Goal: Task Accomplishment & Management: Use online tool/utility

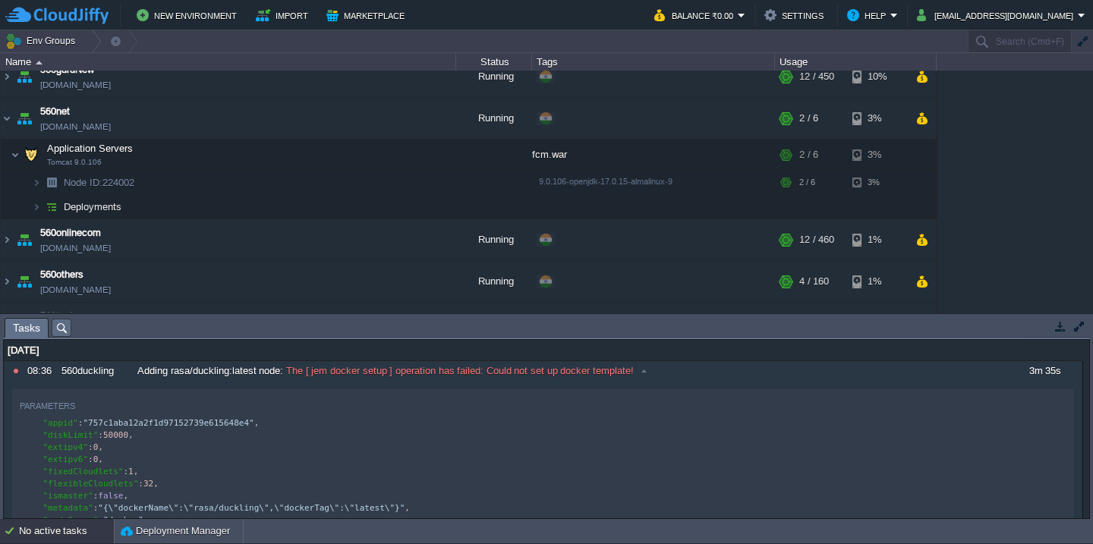
click at [632, 11] on td "New Environment Import Marketplace" at bounding box center [321, 15] width 632 height 23
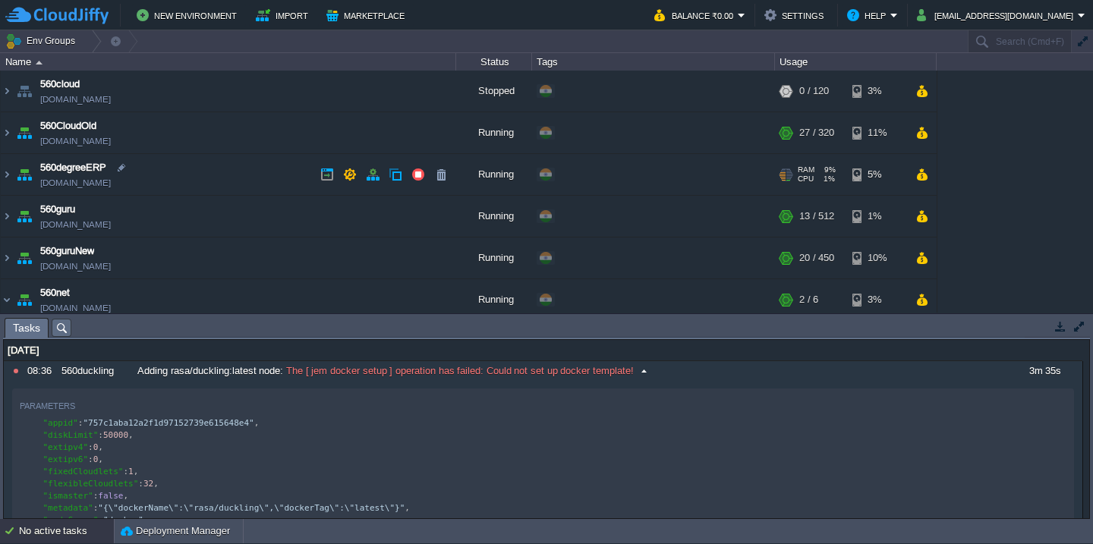
scroll to position [16, 0]
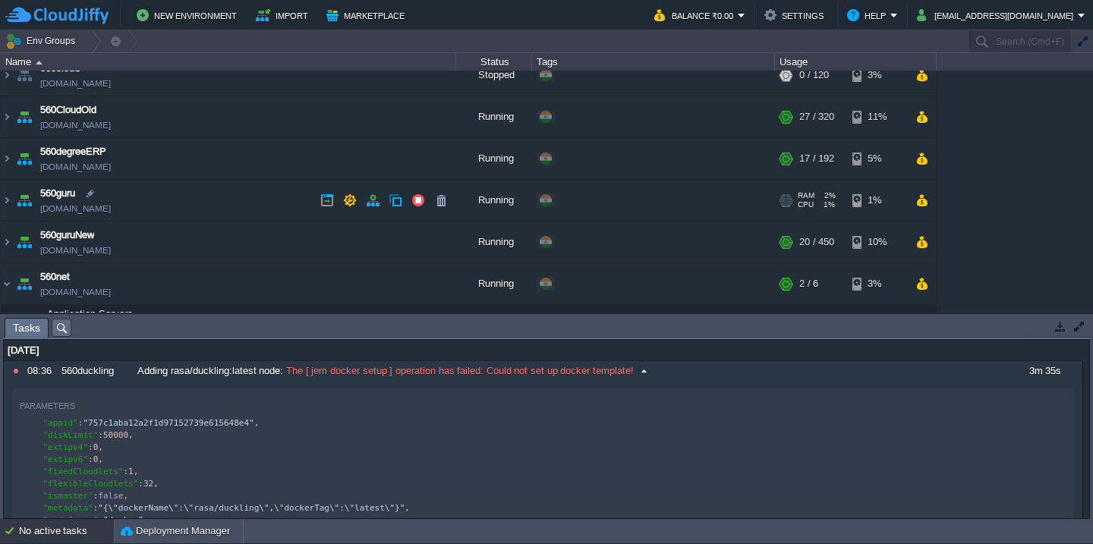
click at [185, 211] on td "560guru [DOMAIN_NAME]" at bounding box center [228, 201] width 455 height 42
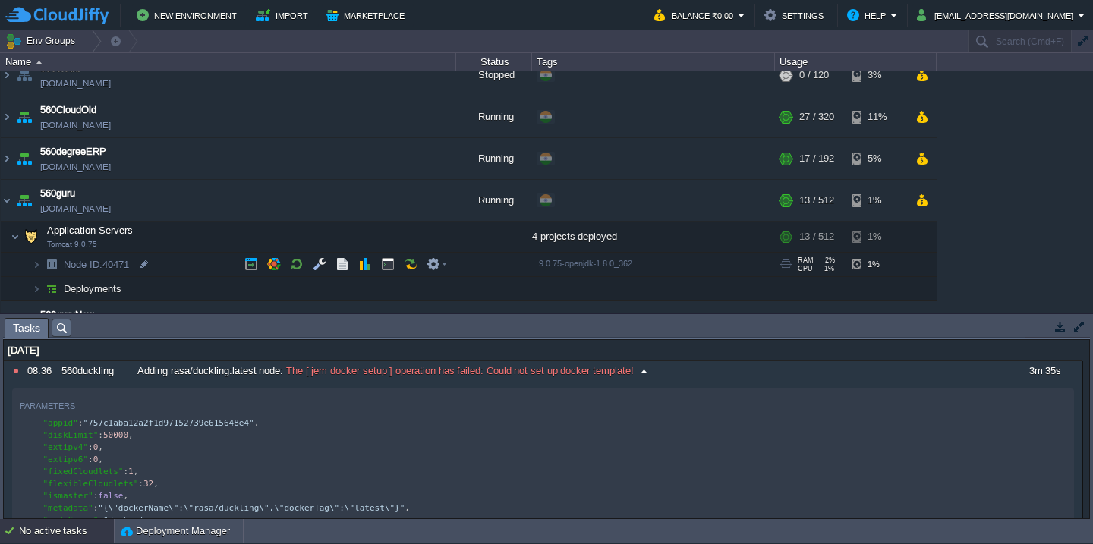
click at [165, 260] on td "Node ID: 40471" at bounding box center [228, 265] width 455 height 24
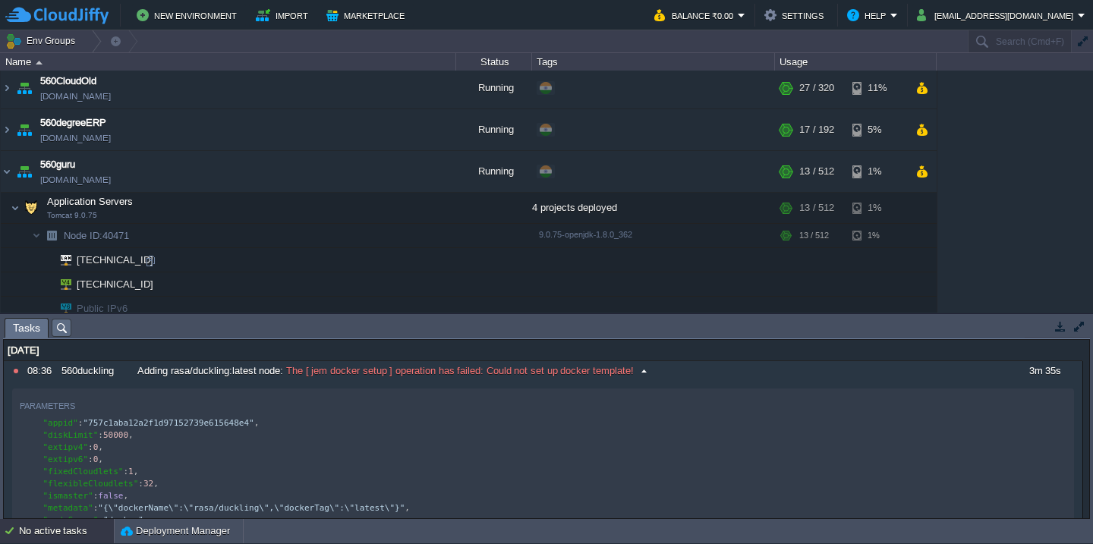
scroll to position [49, 0]
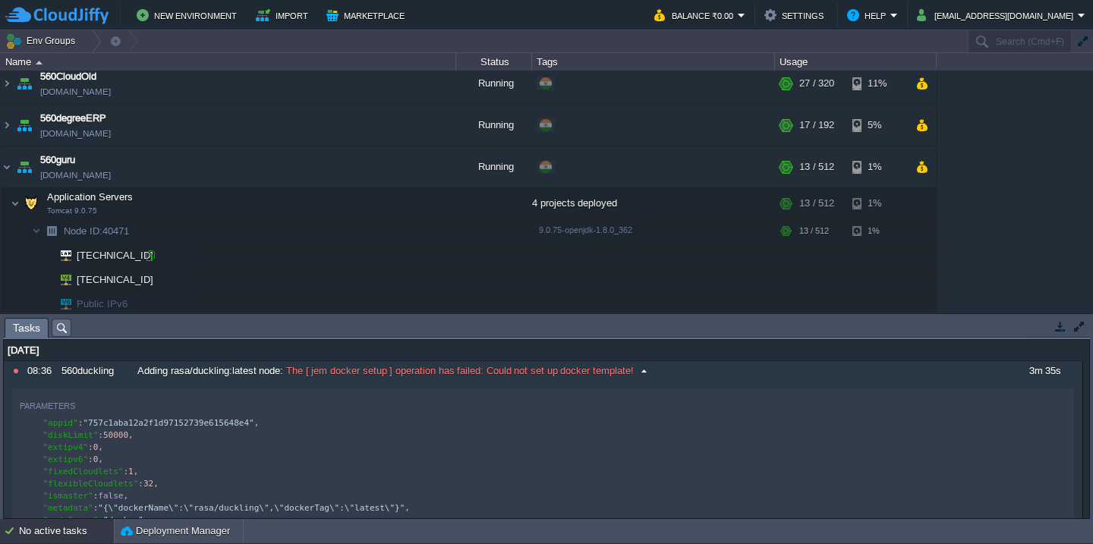
click at [153, 254] on div at bounding box center [150, 256] width 14 height 14
click at [150, 276] on div at bounding box center [150, 280] width 14 height 14
type input "[TECHNICAL_ID]"
click at [0, 0] on button at bounding box center [0, 0] width 0 height 0
type textarea "The [ jem docker setup ] operation has failed: Could not set up docker template!"
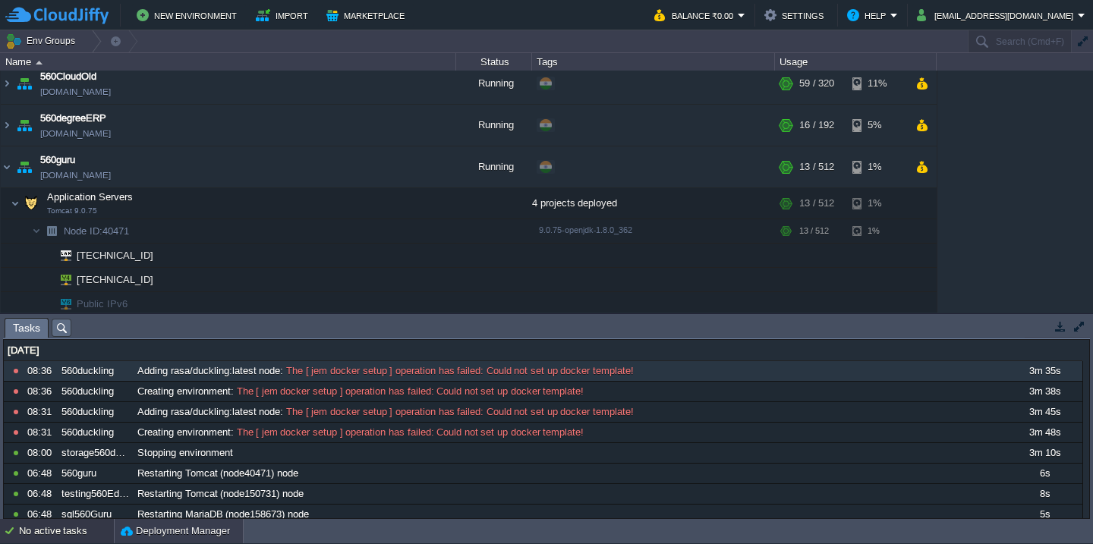
click at [150, 528] on button "Deployment Manager" at bounding box center [175, 531] width 109 height 15
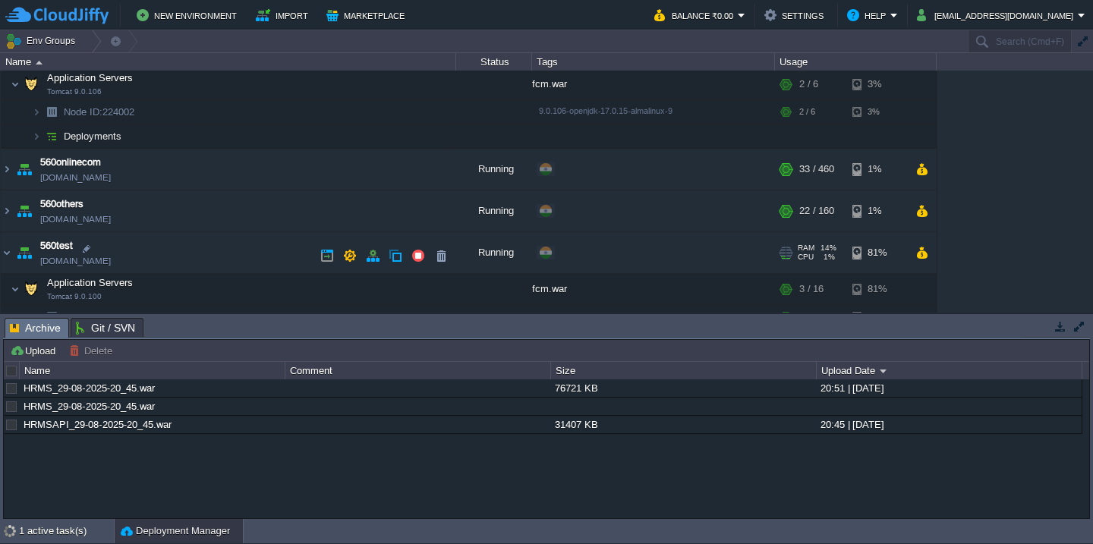
scroll to position [407, 0]
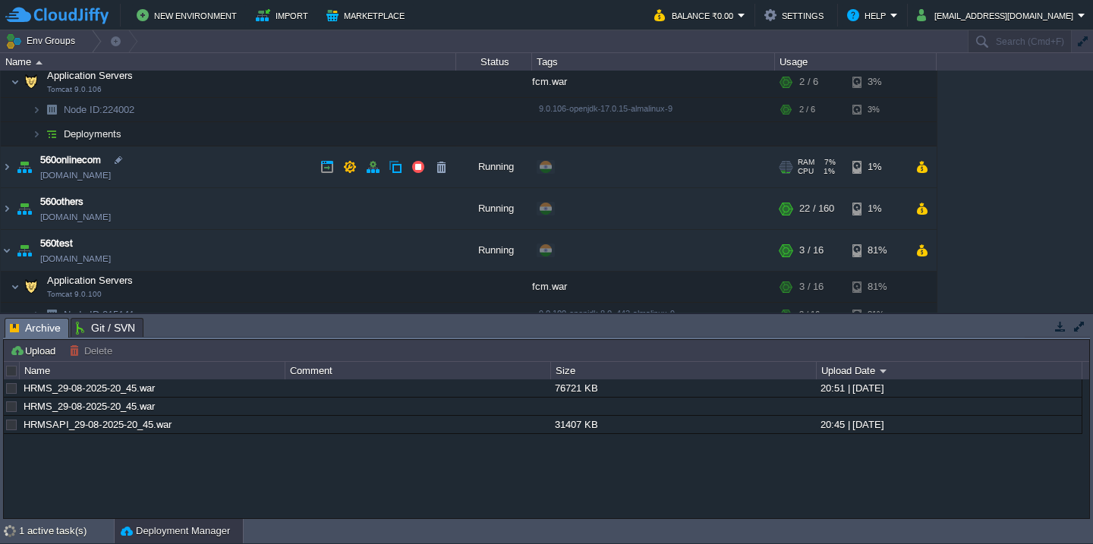
click at [199, 181] on td "560onlinecom [DOMAIN_NAME]" at bounding box center [228, 168] width 455 height 42
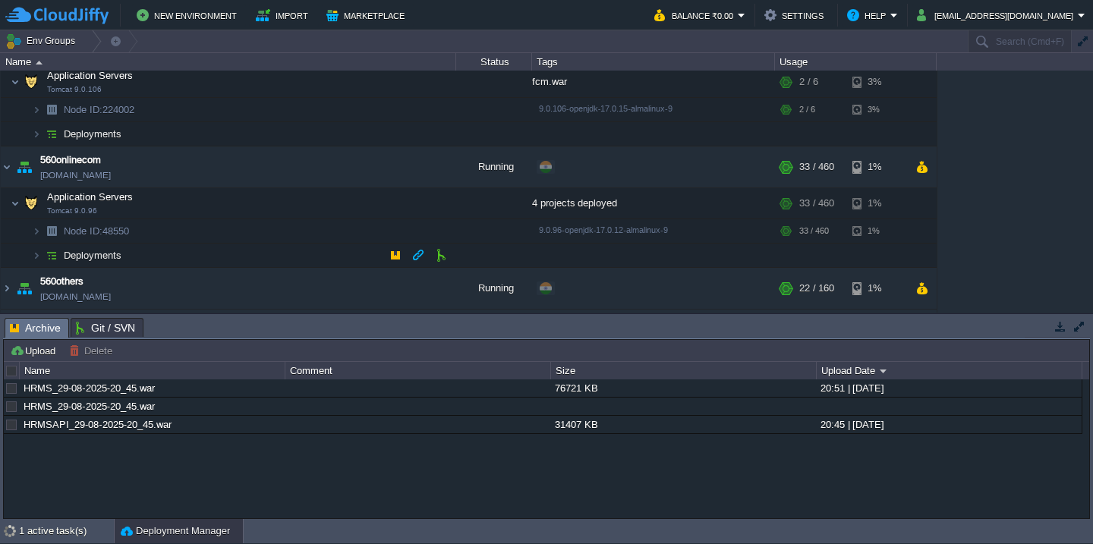
click at [190, 249] on td "Deployments" at bounding box center [228, 256] width 455 height 24
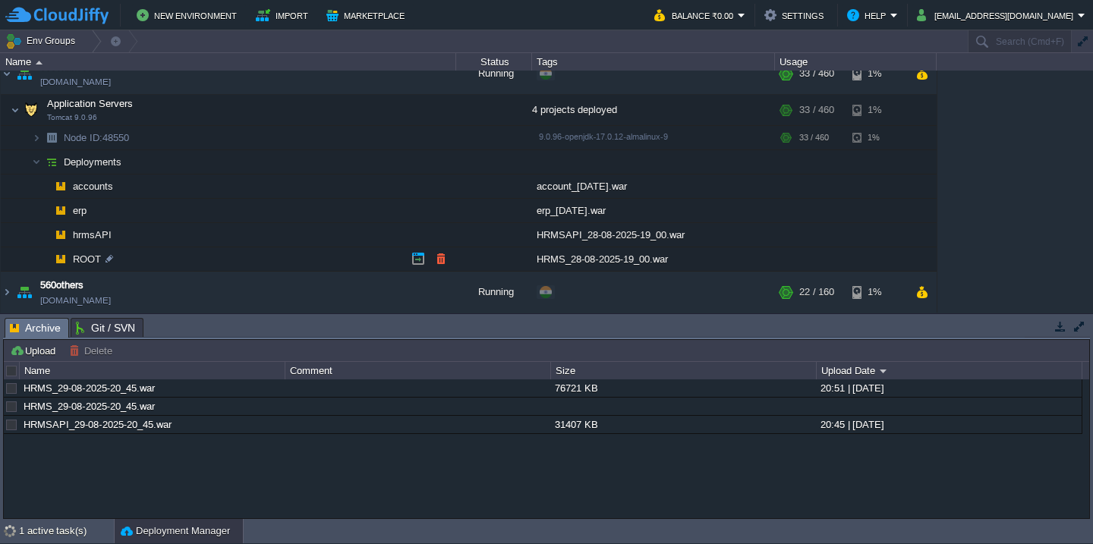
scroll to position [515, 0]
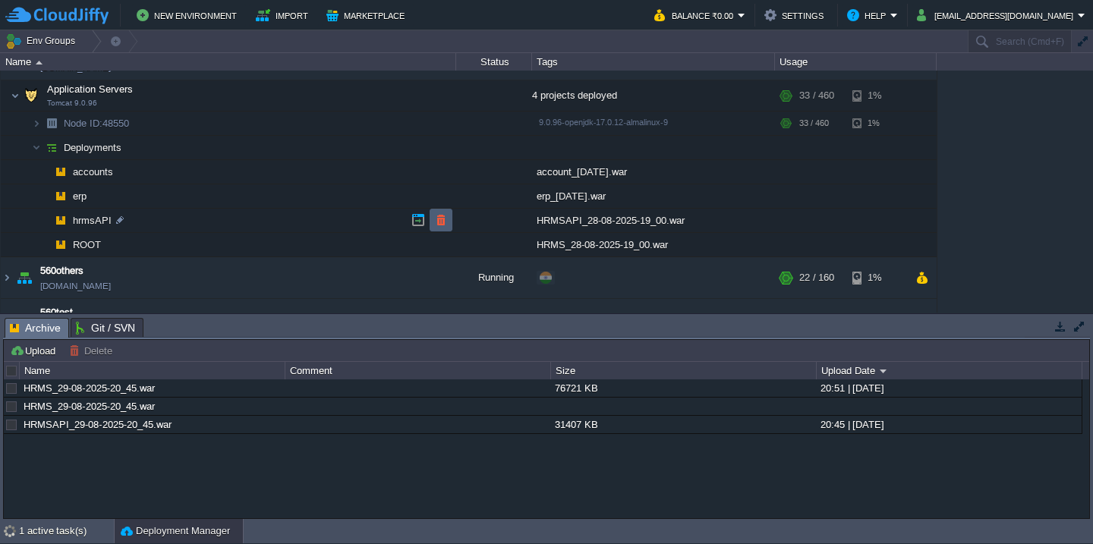
click at [440, 228] on td at bounding box center [441, 220] width 23 height 23
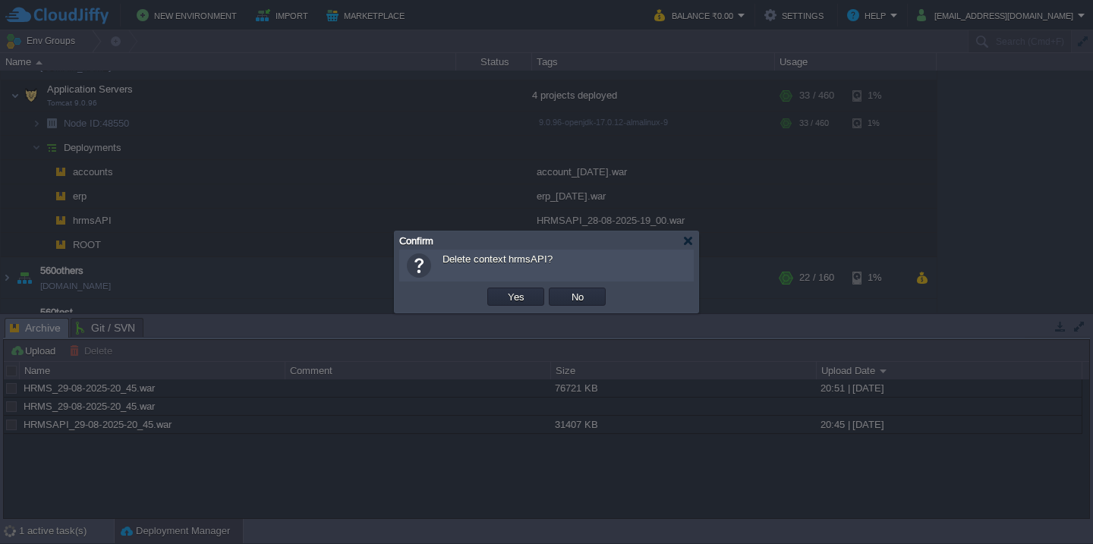
click at [503, 290] on button "Yes" at bounding box center [516, 297] width 26 height 14
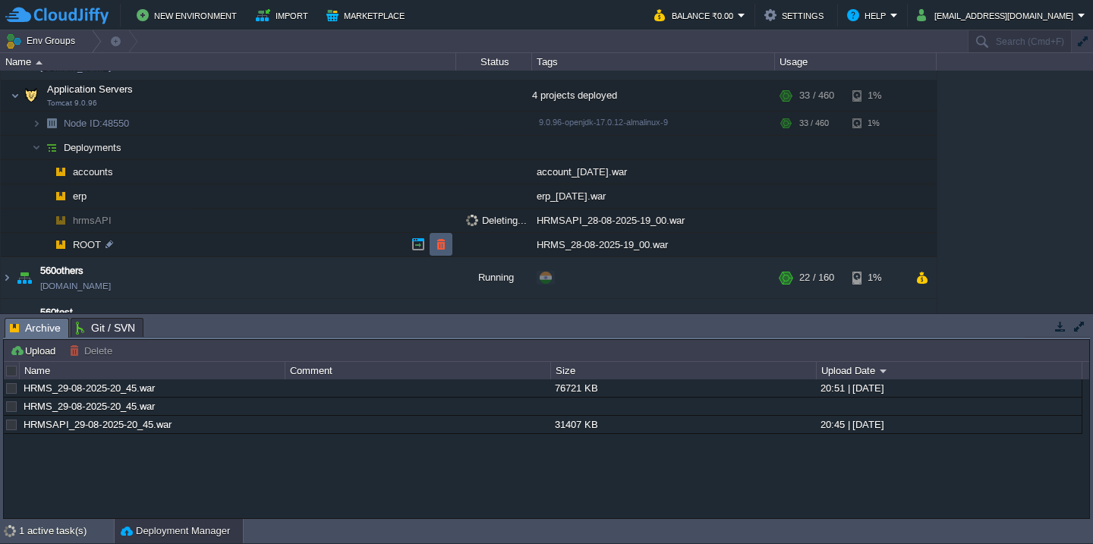
click at [441, 242] on button "button" at bounding box center [441, 245] width 14 height 14
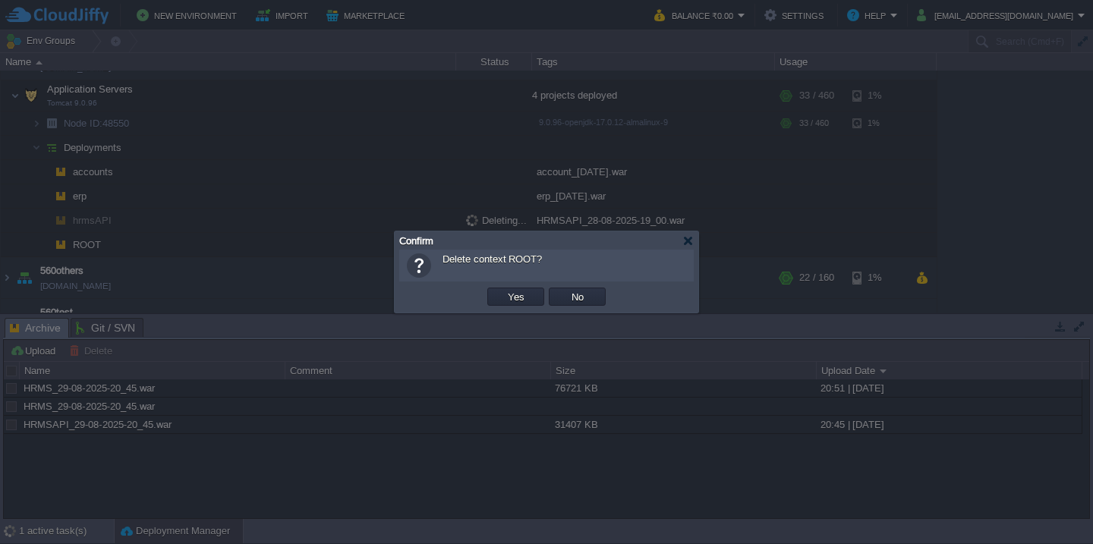
click at [503, 290] on button "Yes" at bounding box center [516, 297] width 26 height 14
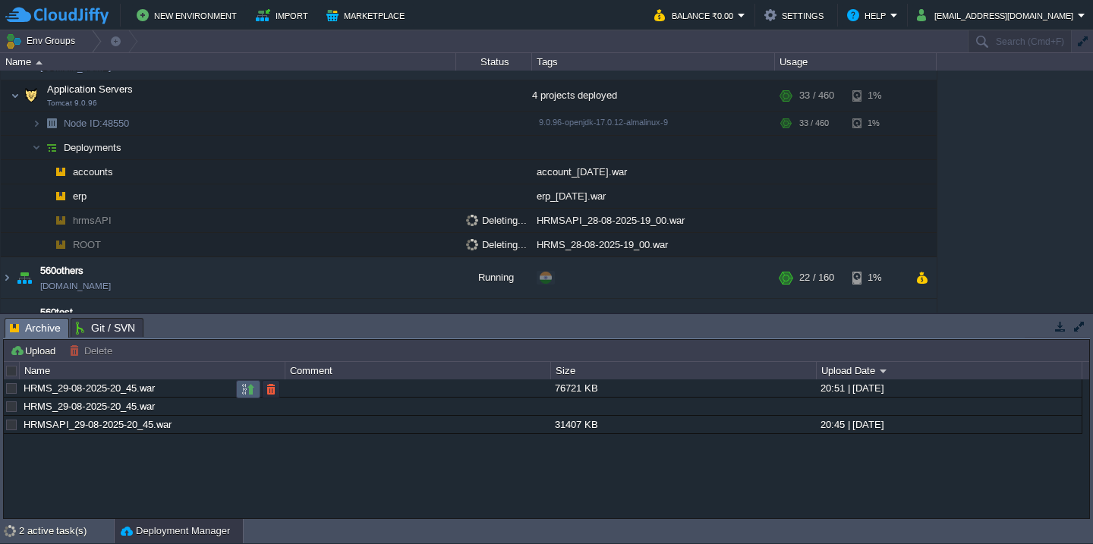
click at [252, 386] on button "button" at bounding box center [248, 390] width 14 height 14
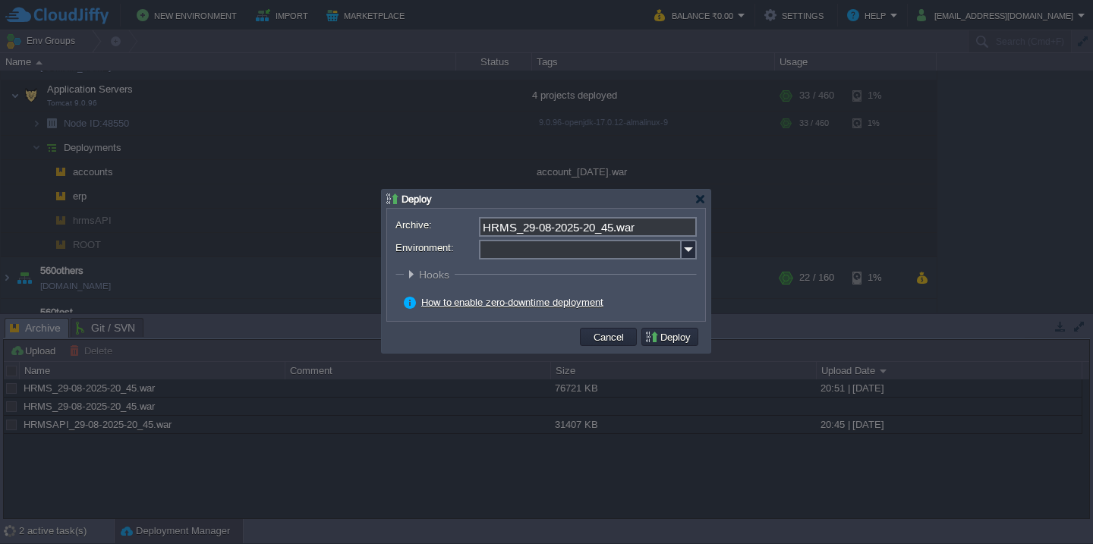
click at [506, 260] on input "Environment:" at bounding box center [580, 250] width 203 height 20
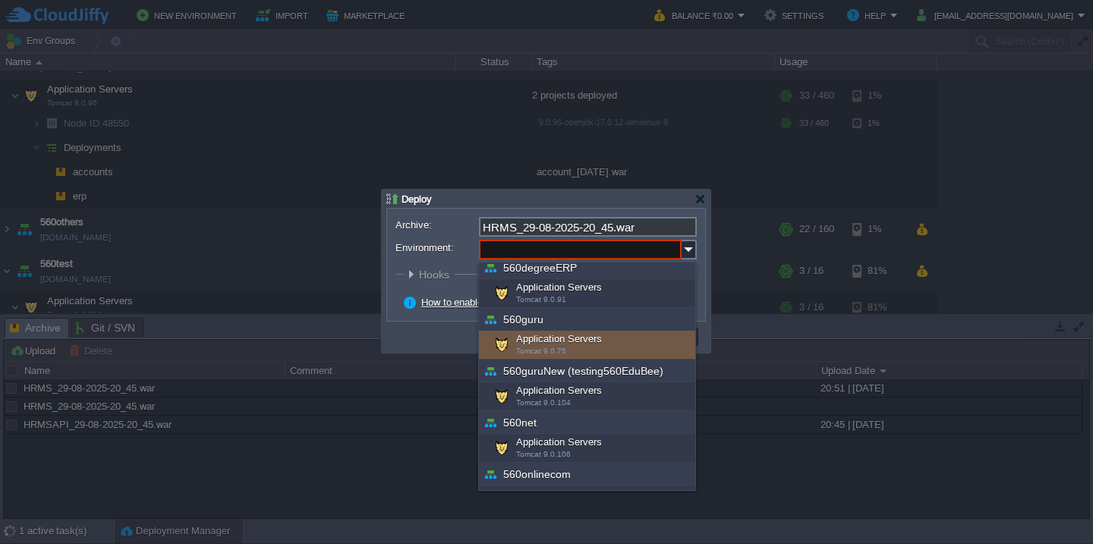
scroll to position [208, 0]
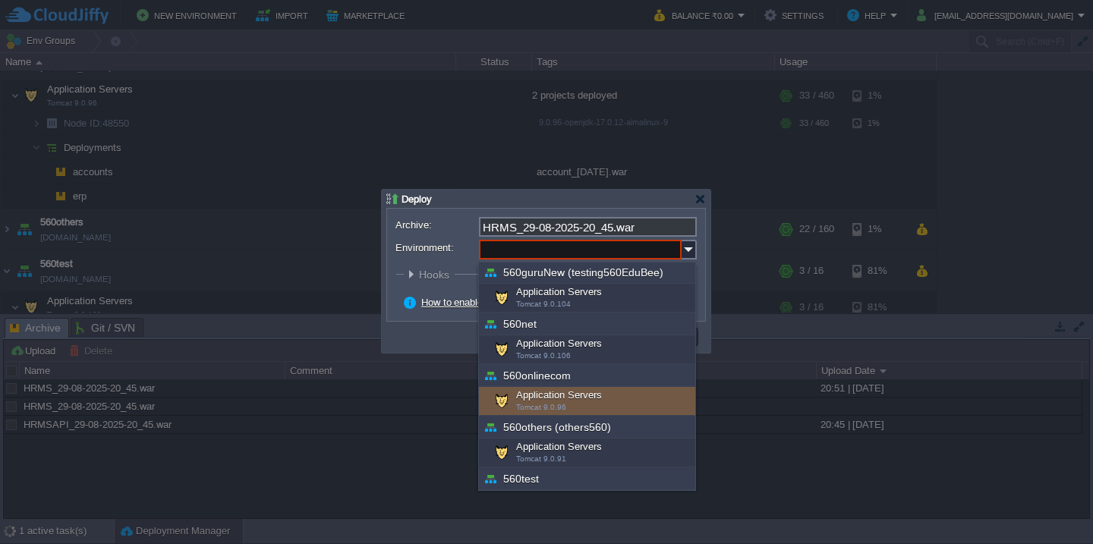
click at [531, 392] on div "Application Servers Tomcat 9.0.96" at bounding box center [587, 401] width 216 height 29
type input "Application Servers (560onlinecom)"
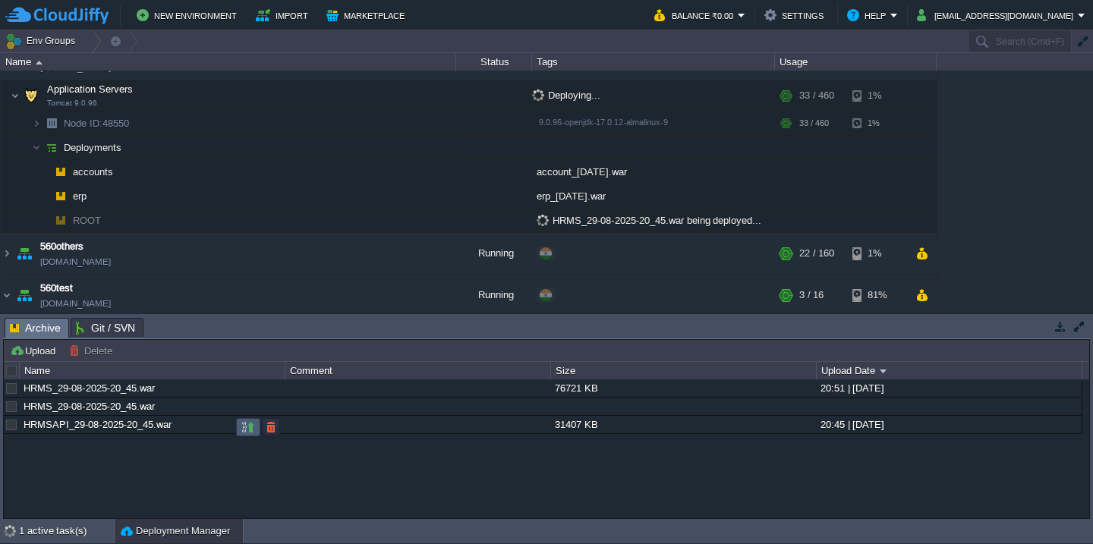
click at [241, 425] on button "button" at bounding box center [248, 428] width 14 height 14
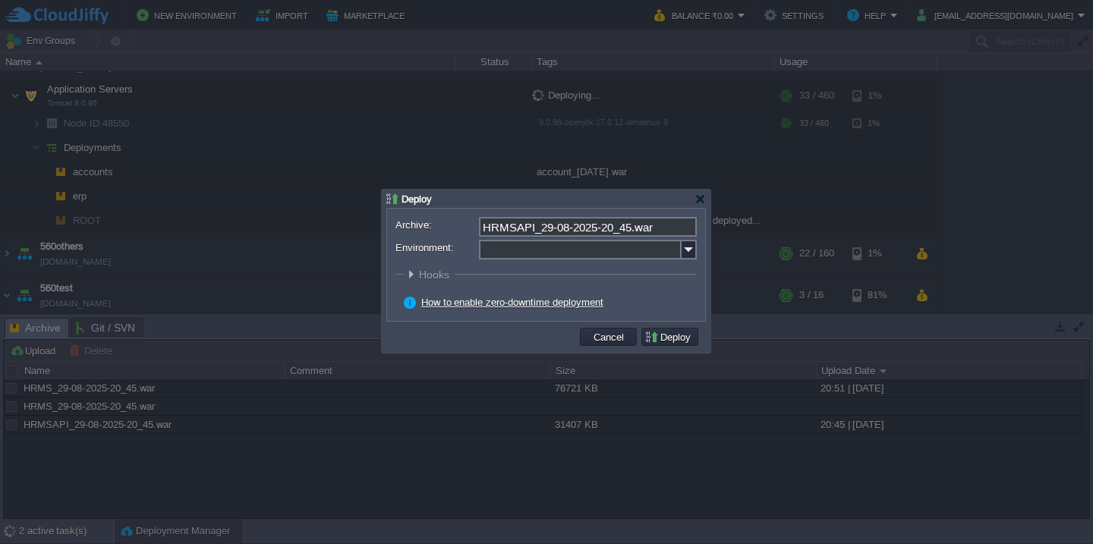
click at [568, 253] on input "Environment:" at bounding box center [580, 250] width 203 height 20
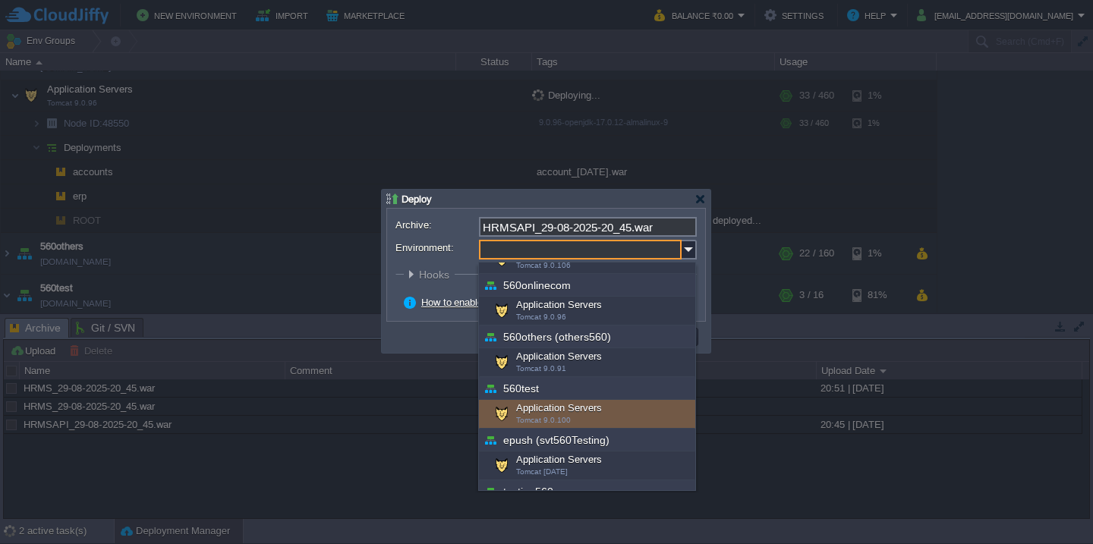
scroll to position [303, 0]
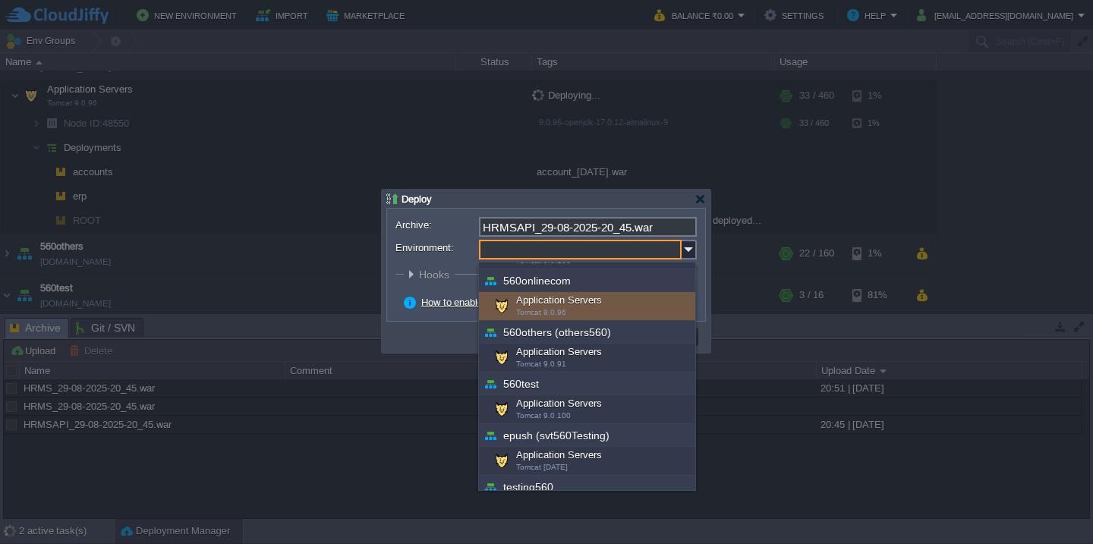
click at [570, 305] on div "Application Servers Tomcat 9.0.96" at bounding box center [587, 306] width 216 height 29
type input "Application Servers (560onlinecom)"
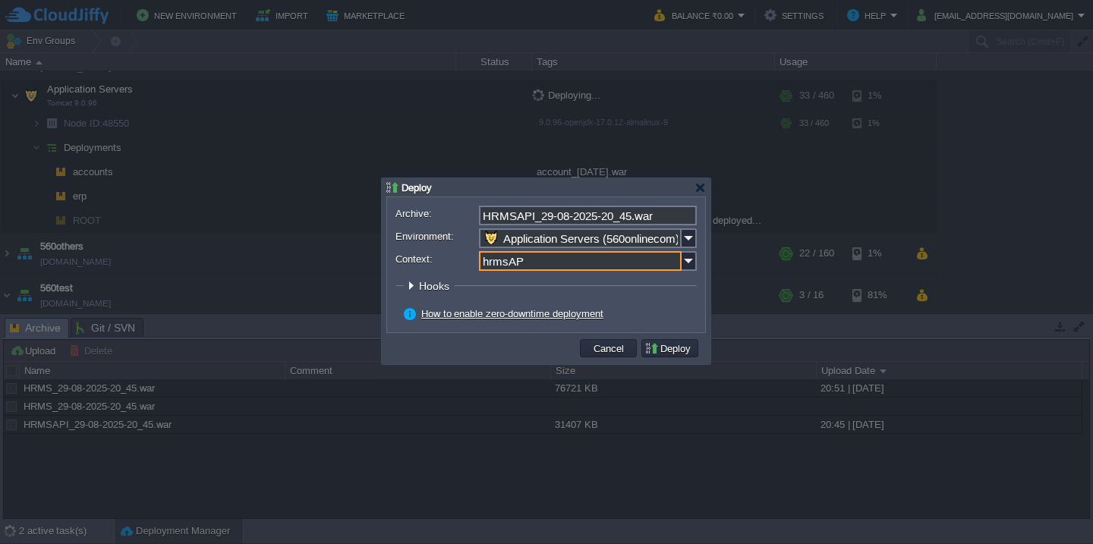
type input "hrmsAPI"
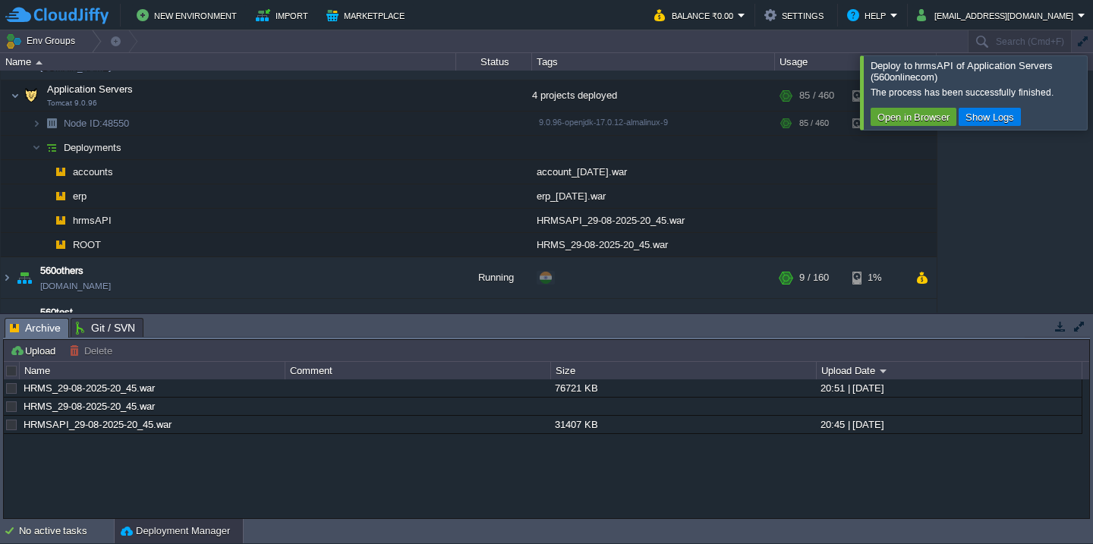
click at [1092, 111] on div at bounding box center [1111, 92] width 0 height 74
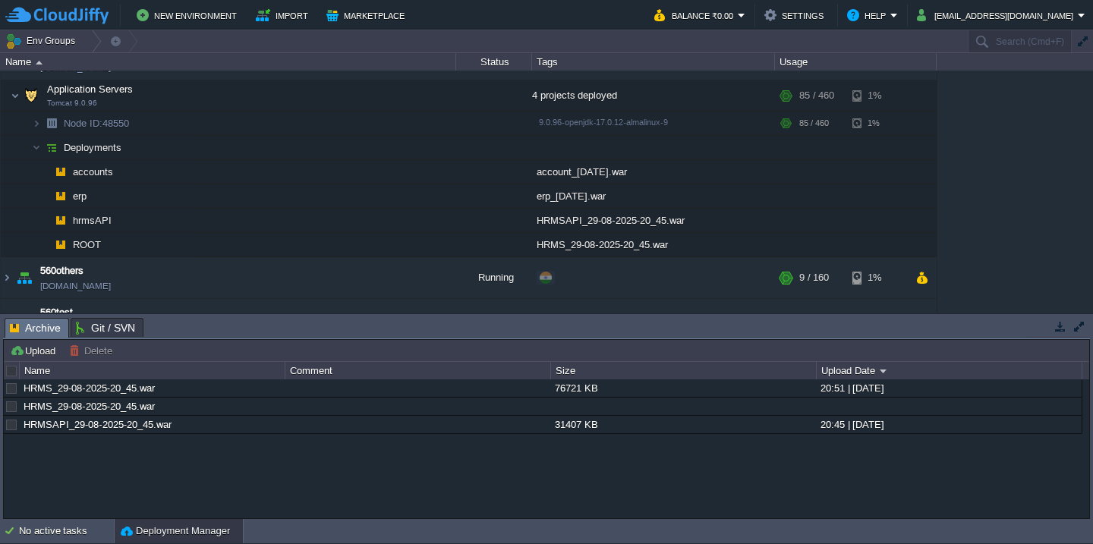
click at [61, 515] on div "HRMS_29-08-2025-20_45.war 76721 KB 20:51 | [DATE] HRMS_29-08-2025-20_45.war HRM…" at bounding box center [547, 449] width 1086 height 138
click at [52, 532] on div "No active tasks" at bounding box center [66, 531] width 95 height 24
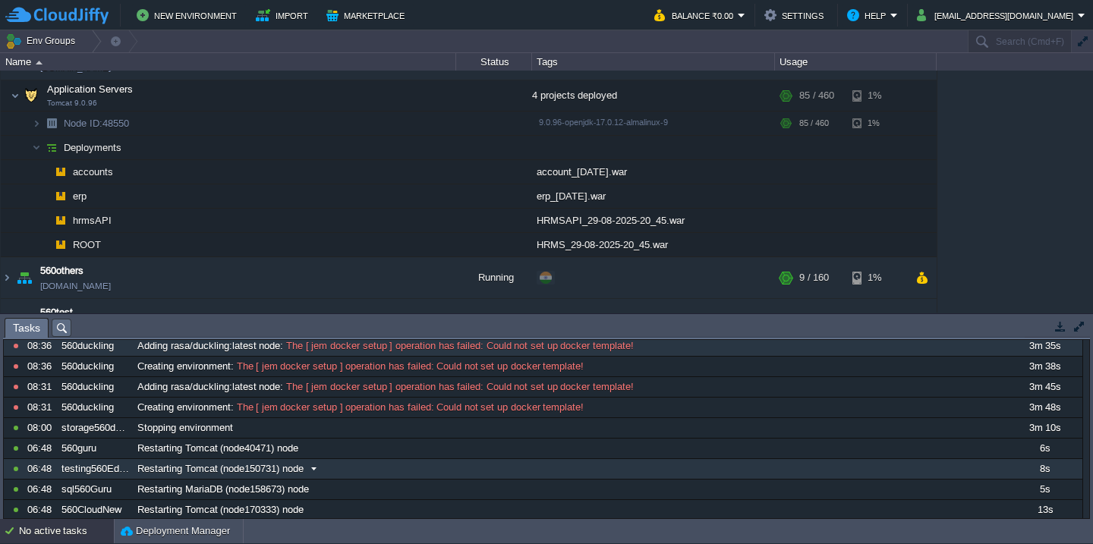
scroll to position [406, 0]
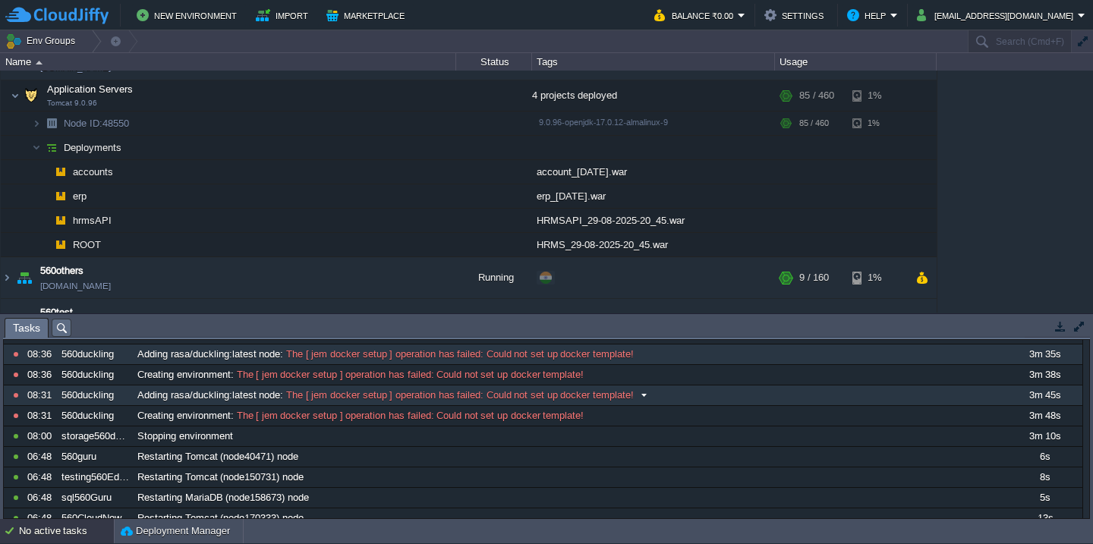
click at [194, 403] on div "Adding rasa/duckling:latest node : The [ jem docker setup ] operation has faile…" at bounding box center [570, 396] width 872 height 20
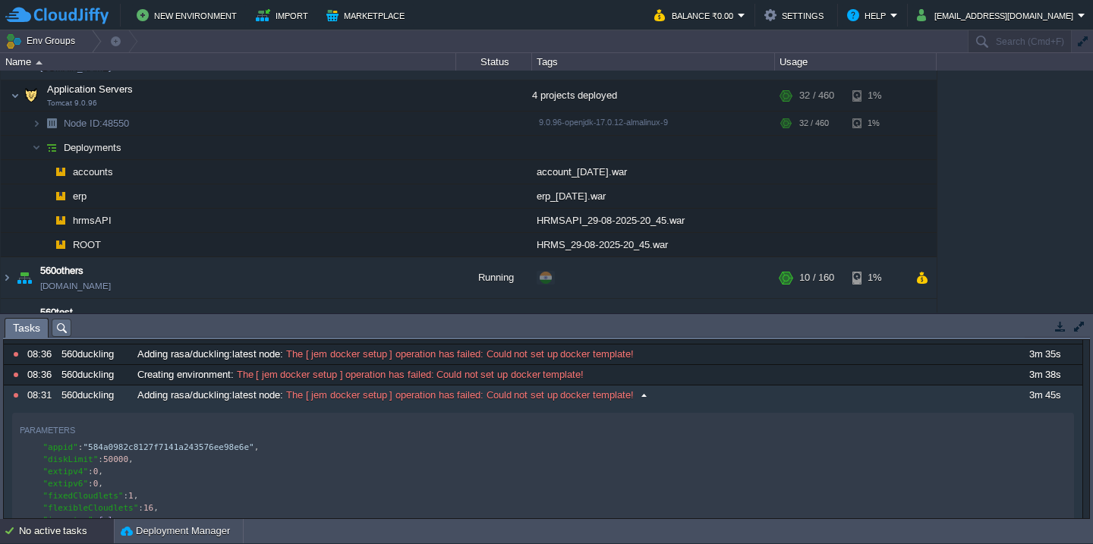
click at [90, 424] on button "button" at bounding box center [91, 430] width 14 height 14
click at [111, 395] on div "560duckling" at bounding box center [95, 396] width 74 height 20
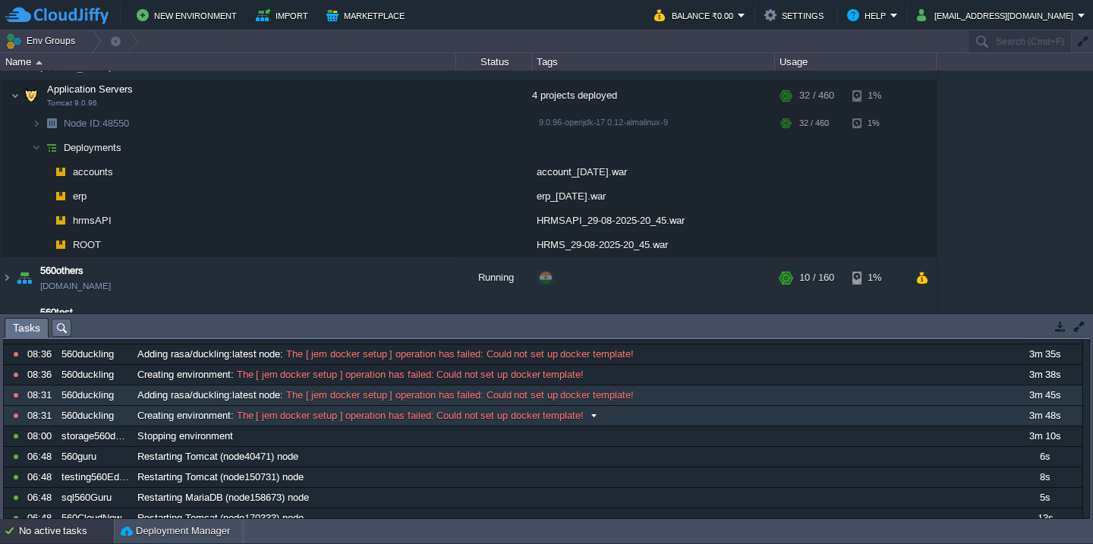
click at [145, 419] on span "Creating environment" at bounding box center [183, 416] width 93 height 14
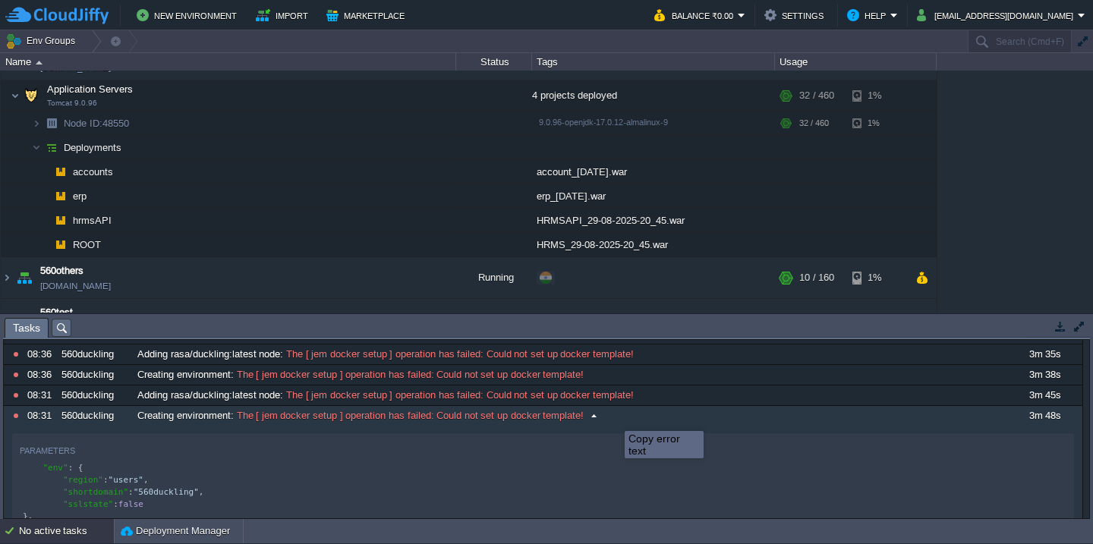
click at [0, 0] on button at bounding box center [0, 0] width 0 height 0
type textarea "The [ jem docker setup ] operation has failed: Could not set up docker template!"
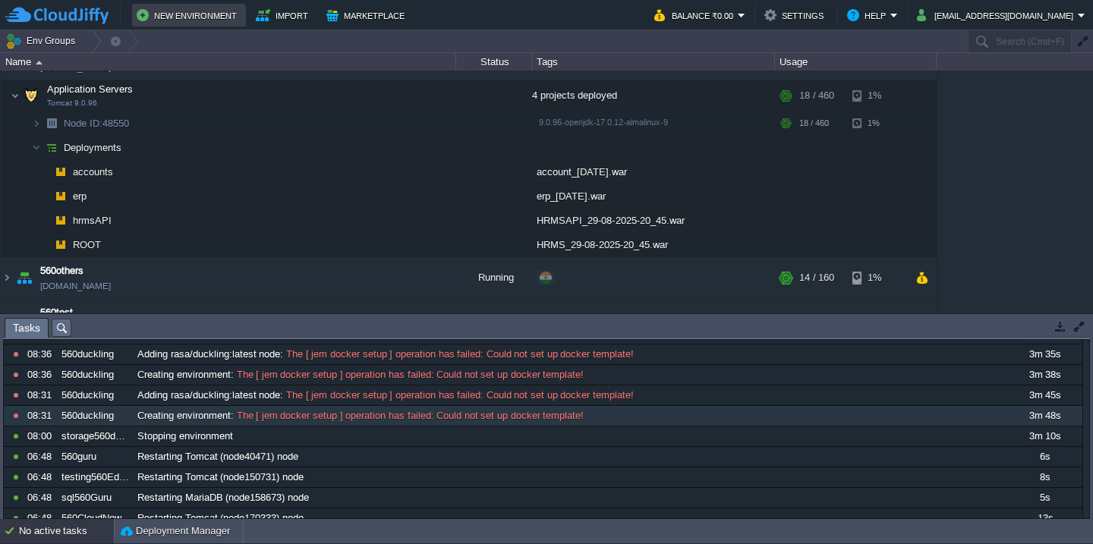
click at [181, 12] on button "New Environment" at bounding box center [189, 15] width 105 height 18
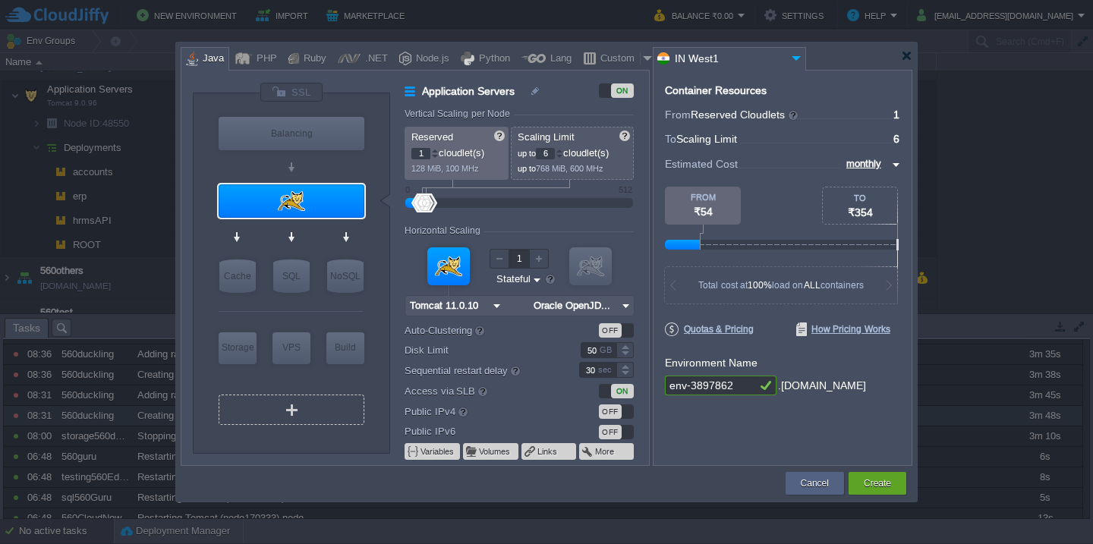
click at [264, 416] on div "VM" at bounding box center [292, 410] width 146 height 30
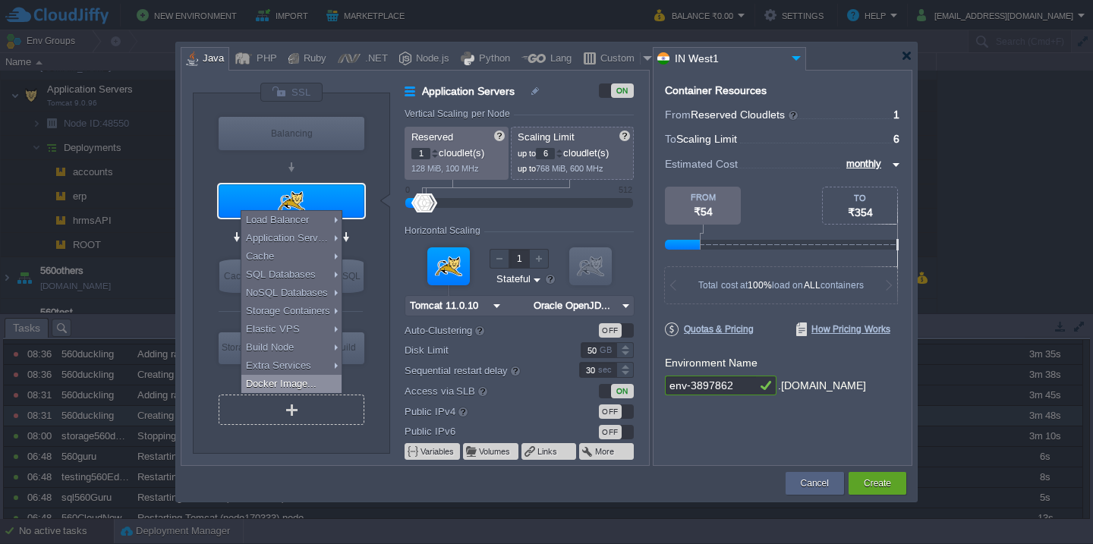
click at [291, 378] on div "Docker Image..." at bounding box center [291, 384] width 100 height 18
type input "Docker Image"
type input "16"
type input "Docker Image"
type input "Stateless"
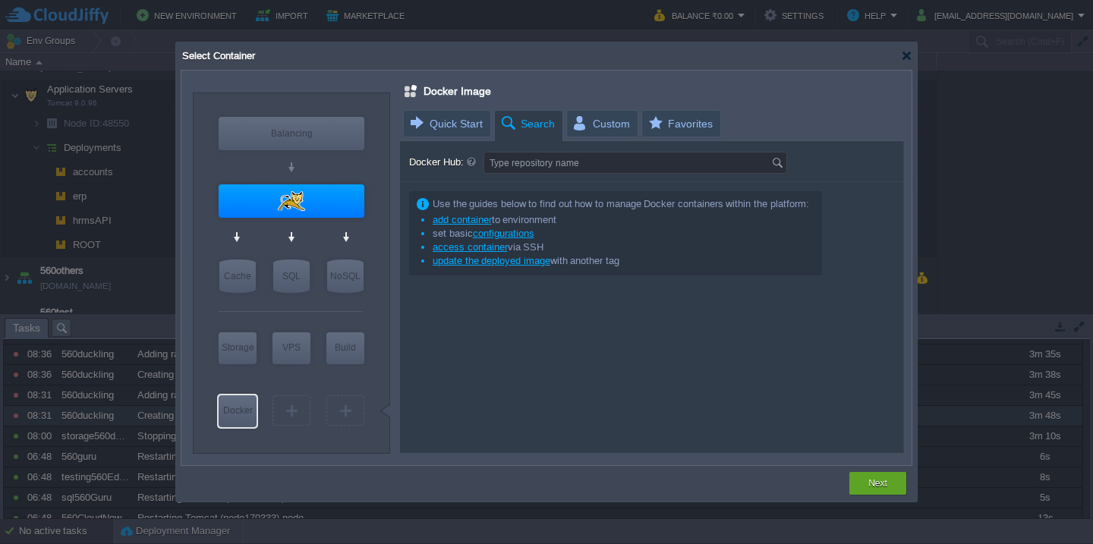
type input "Select Image"
type input "Tomcat 11.0.10"
click at [303, 195] on div at bounding box center [292, 200] width 146 height 33
type input "Application Servers"
type input "6"
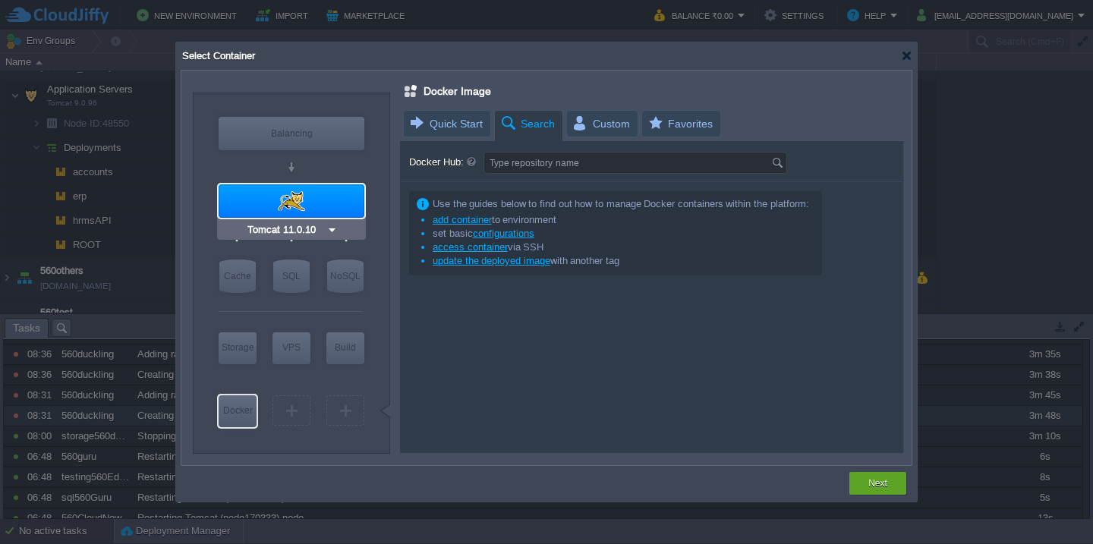
type input "Tomcat 11.0.10"
type input "Oracle OpenJD..."
type input "Stateful"
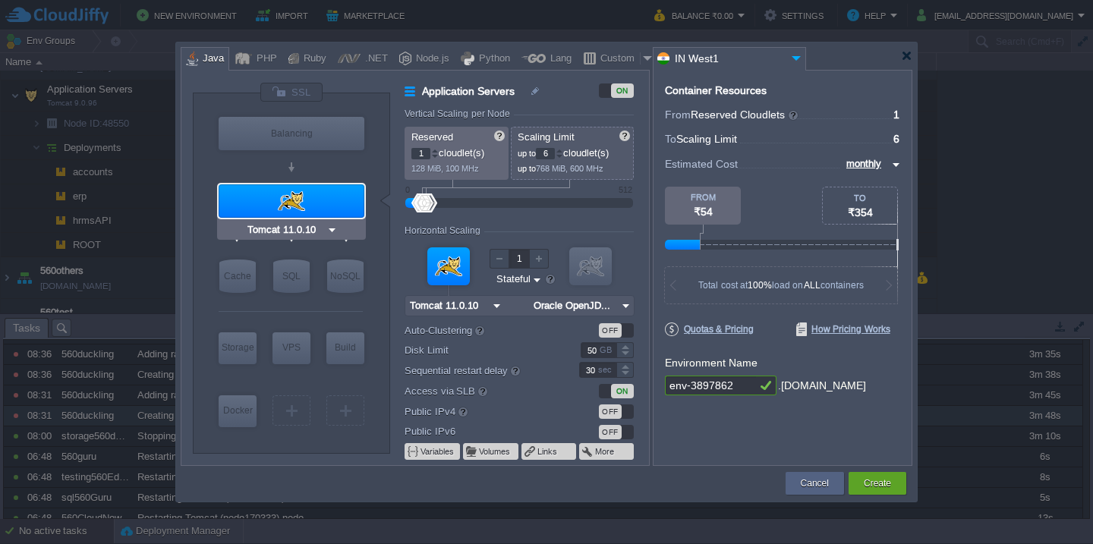
click at [303, 195] on div at bounding box center [292, 200] width 146 height 33
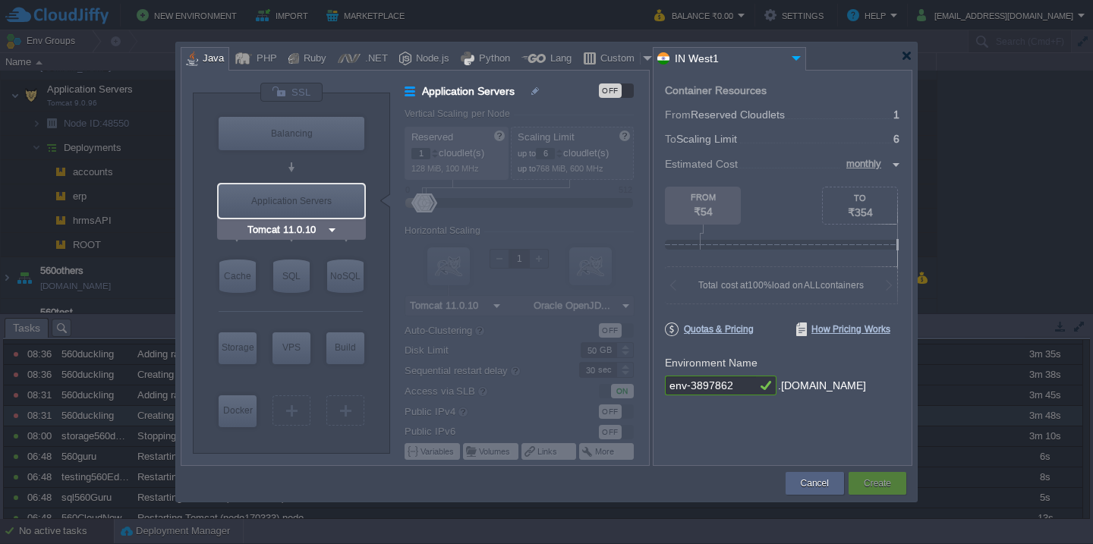
type input "Docker Image"
click at [231, 416] on div "Docker" at bounding box center [238, 411] width 38 height 30
type input "Docker Image"
type input "16"
type input "Docker Image"
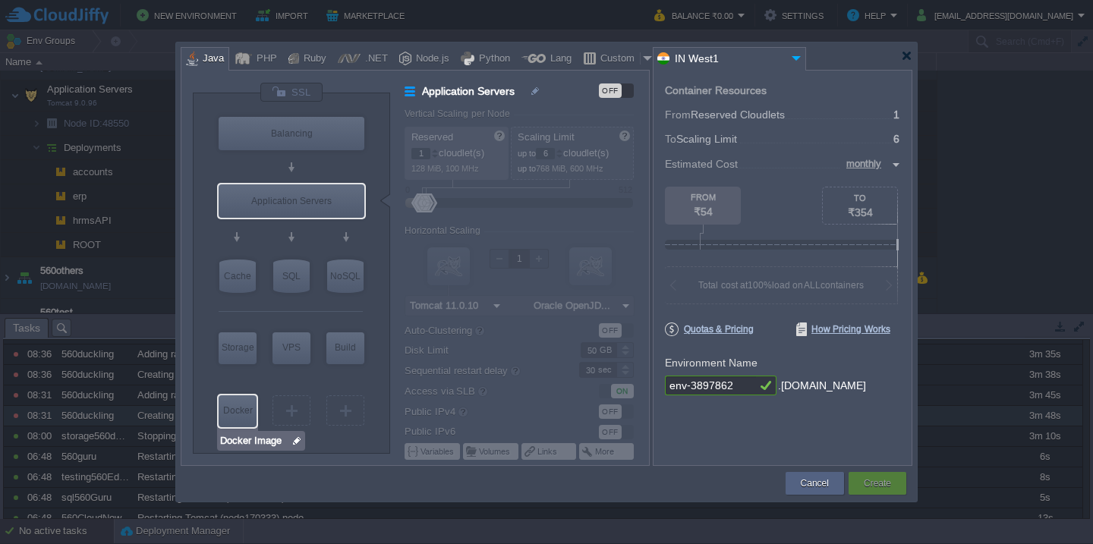
type input "Stateless"
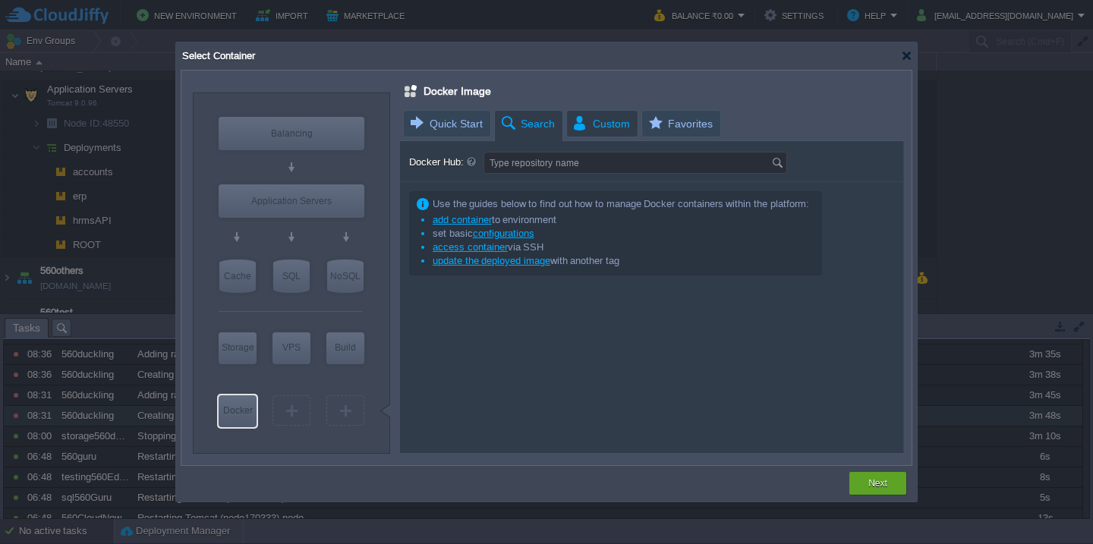
click at [590, 115] on span "Custom" at bounding box center [601, 124] width 58 height 26
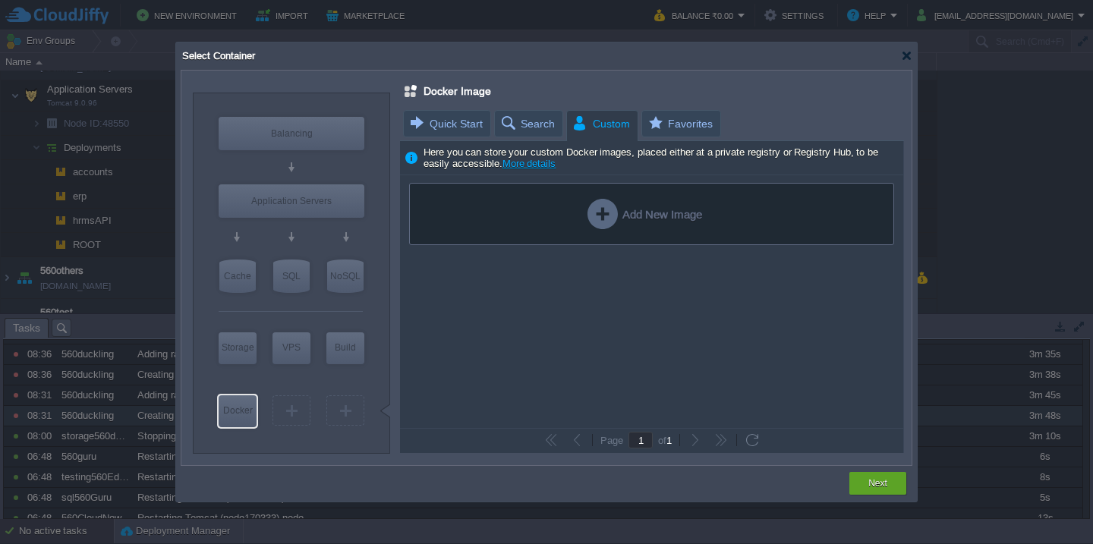
click at [619, 217] on div "Add New Image" at bounding box center [645, 214] width 115 height 30
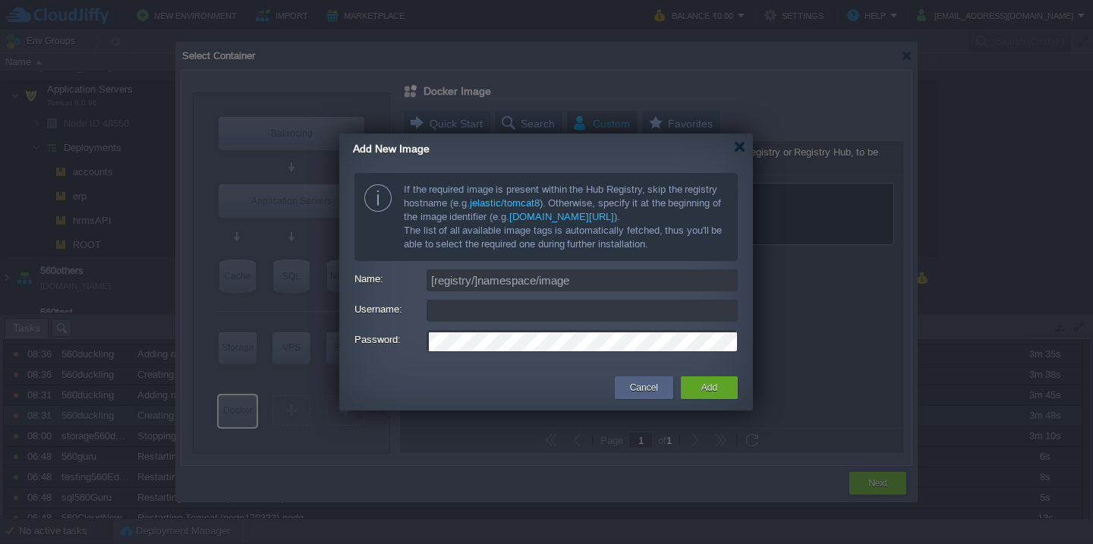
type input "[EMAIL_ADDRESS][DOMAIN_NAME]"
click at [583, 282] on input "[registry/]namespace/image" at bounding box center [582, 280] width 311 height 22
click at [656, 385] on button "Cancel" at bounding box center [644, 387] width 28 height 15
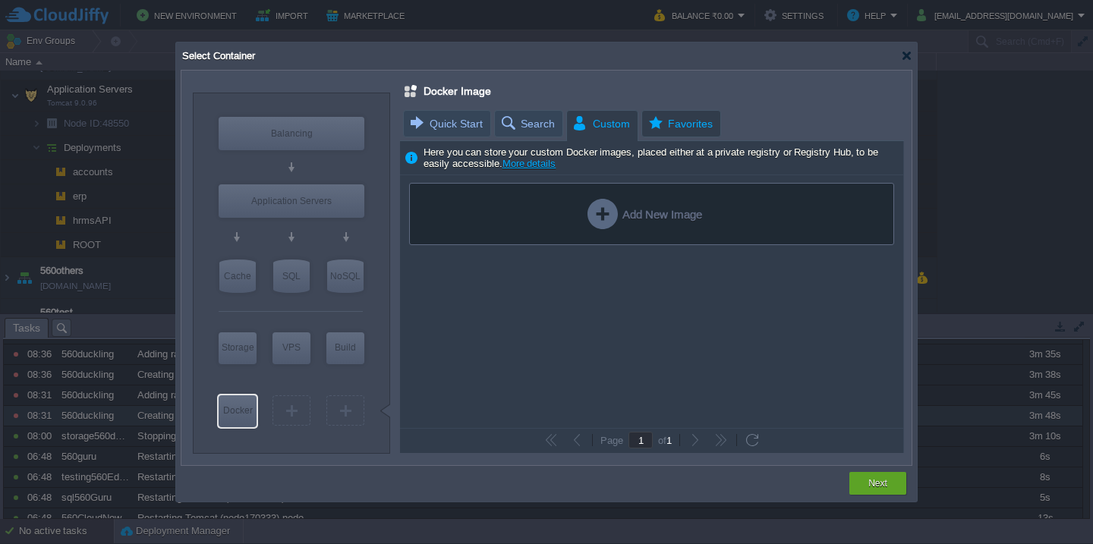
click at [670, 121] on span "Favorites" at bounding box center [680, 124] width 66 height 26
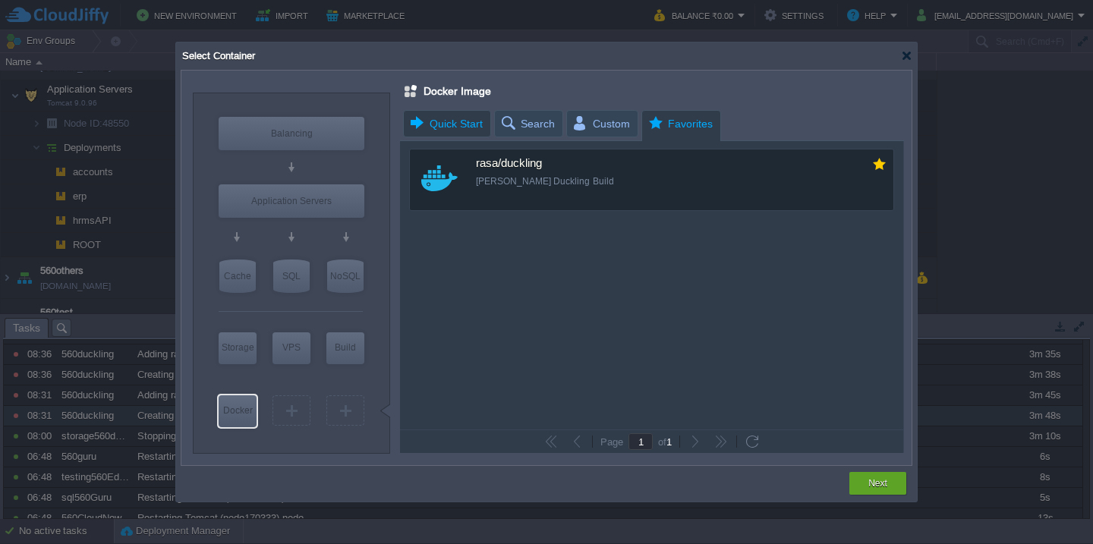
click at [475, 124] on span "Quick Start" at bounding box center [445, 124] width 74 height 26
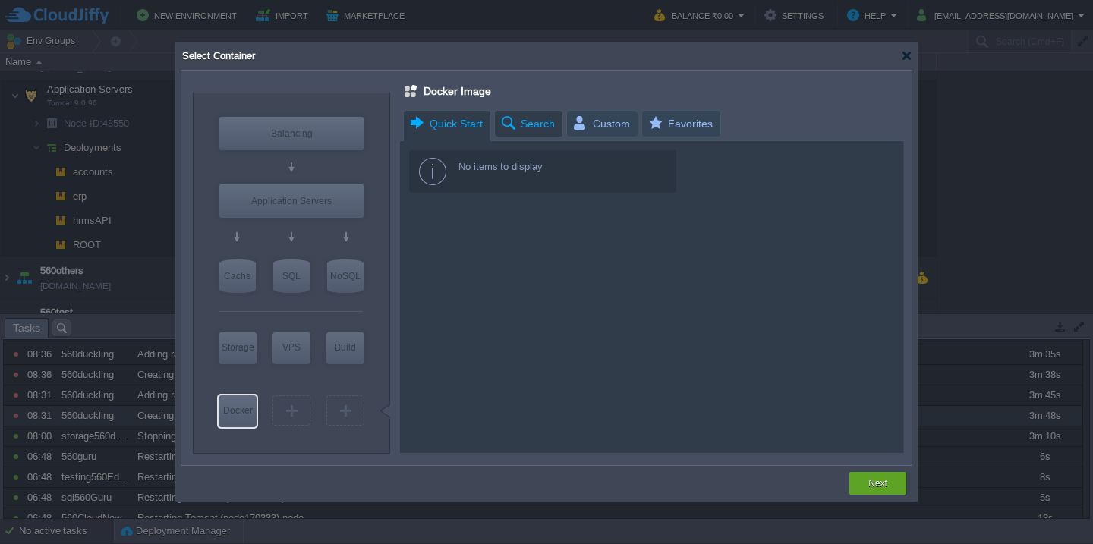
click at [525, 124] on span "Search" at bounding box center [527, 124] width 55 height 26
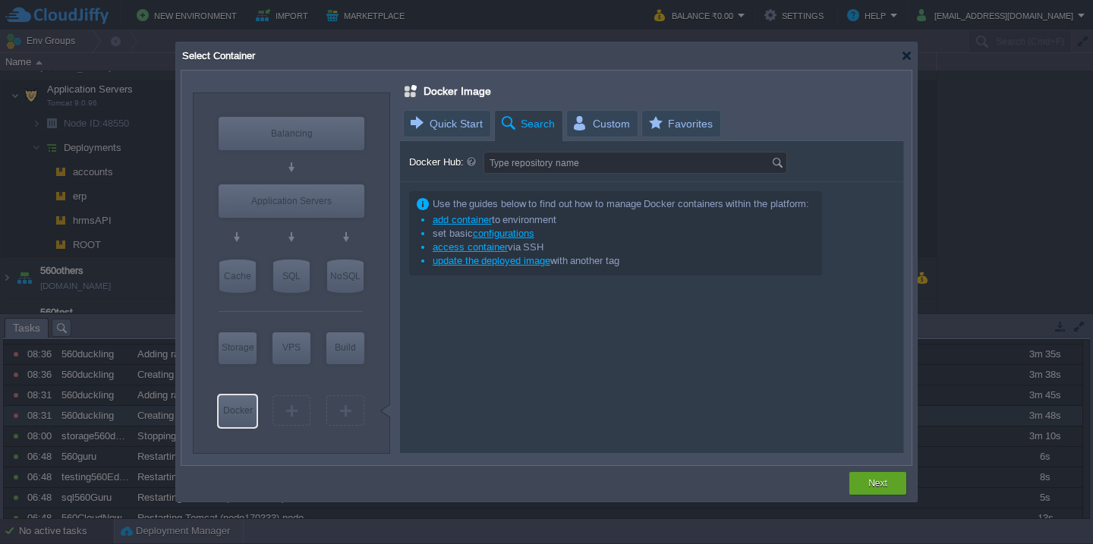
click at [522, 163] on input "Type repository name" at bounding box center [627, 163] width 287 height 20
paste input "image: [DOMAIN_NAME][URL]"
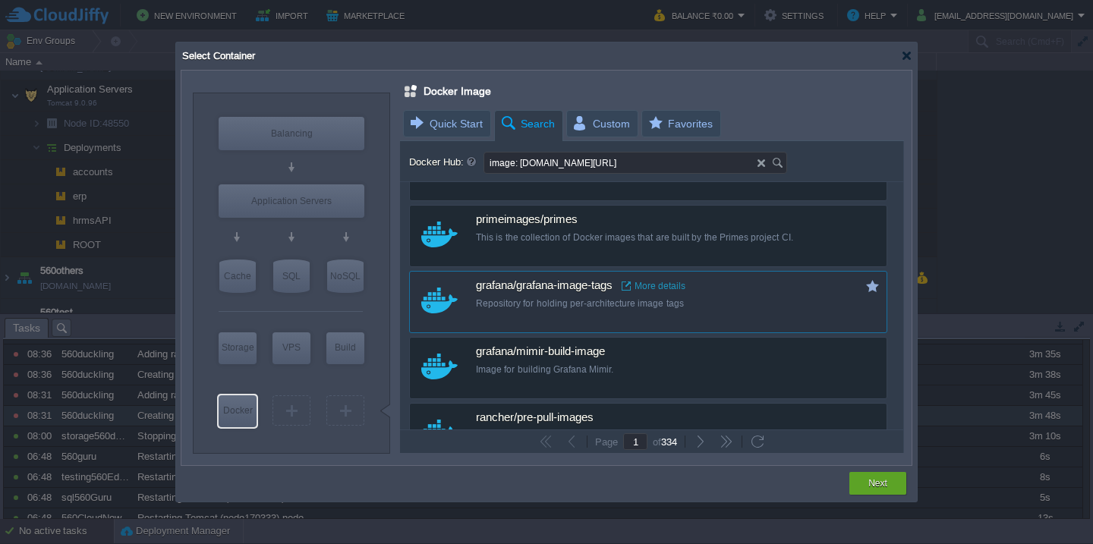
scroll to position [0, 0]
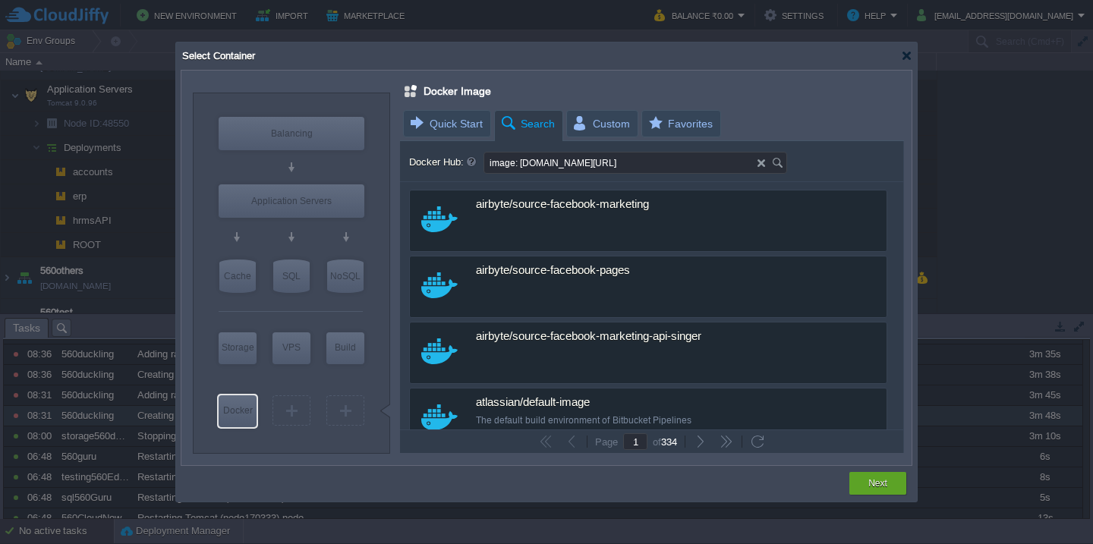
click at [591, 162] on input "image: [DOMAIN_NAME][URL]" at bounding box center [620, 163] width 273 height 20
click at [641, 162] on input "image: [DOMAIN_NAME][URL]" at bounding box center [620, 163] width 273 height 20
type input "duckling"
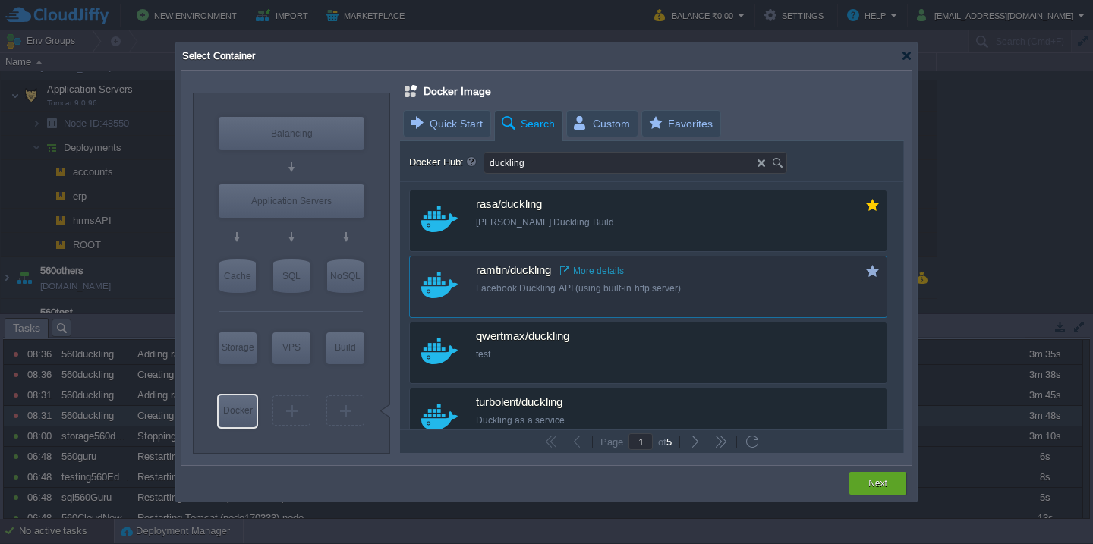
click at [701, 282] on div "Facebook Duckling API (using built-in http server)" at bounding box center [658, 288] width 365 height 13
type input "Duckling"
type input "latest"
type input "Duckling :"
type input "latest"
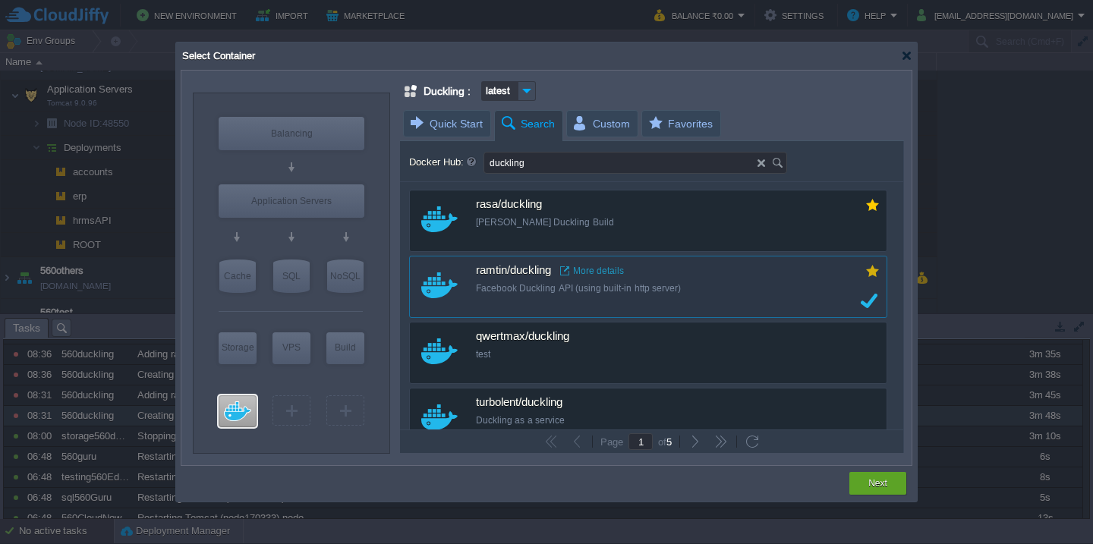
click at [868, 270] on button "button" at bounding box center [872, 271] width 14 height 14
click at [870, 482] on button "Next" at bounding box center [877, 483] width 19 height 15
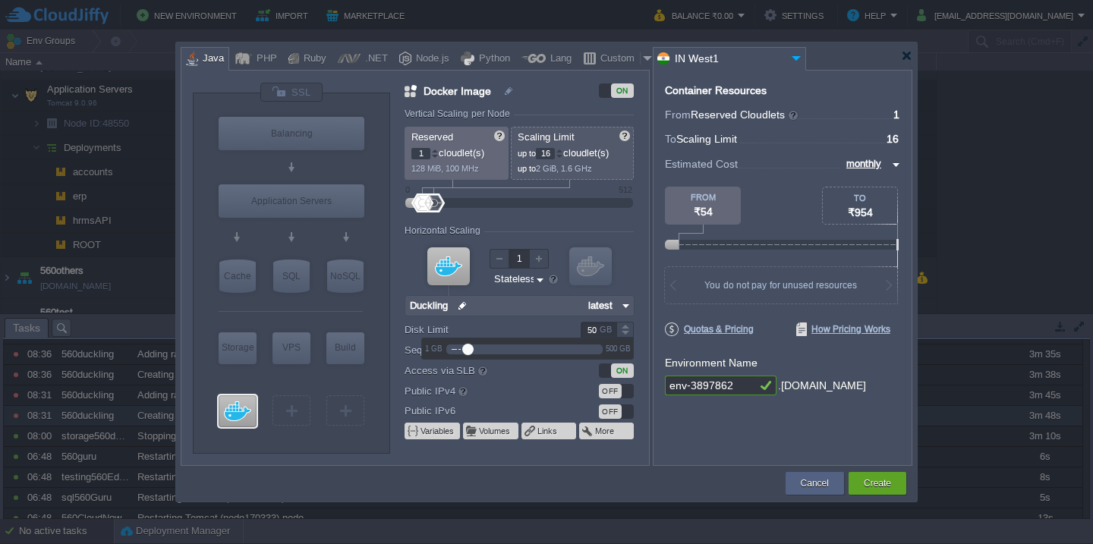
click at [592, 326] on input "50" at bounding box center [599, 330] width 36 height 16
click at [548, 158] on input "16" at bounding box center [545, 153] width 19 height 11
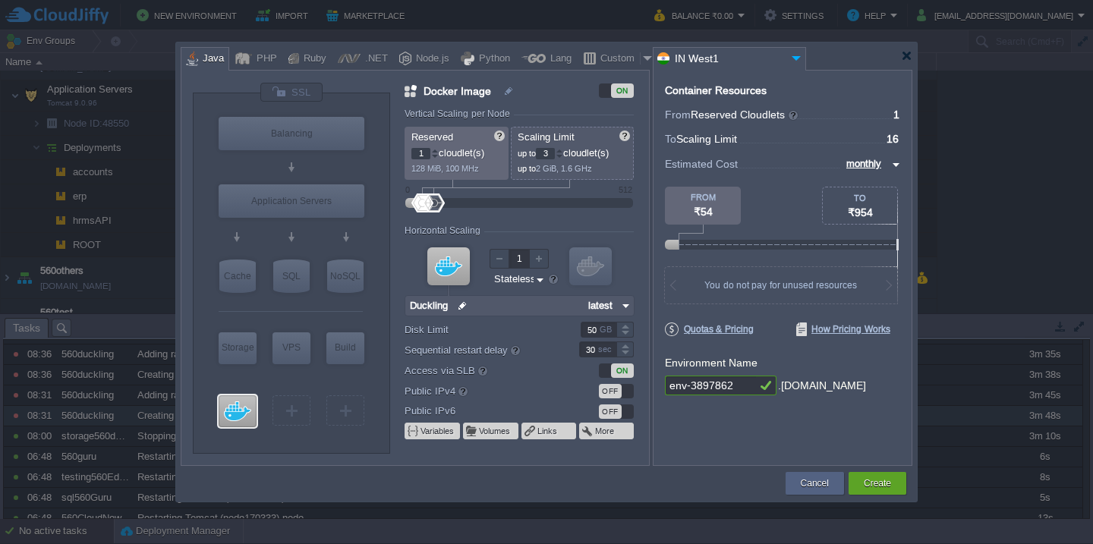
type input "32"
click at [885, 481] on button "Create" at bounding box center [877, 483] width 27 height 15
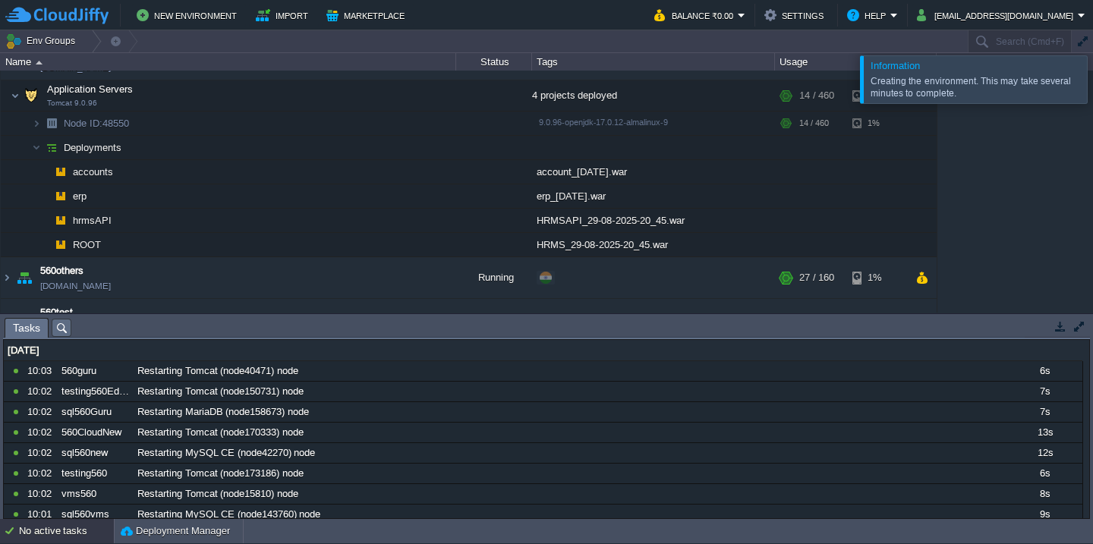
click at [1092, 83] on div at bounding box center [1111, 78] width 0 height 47
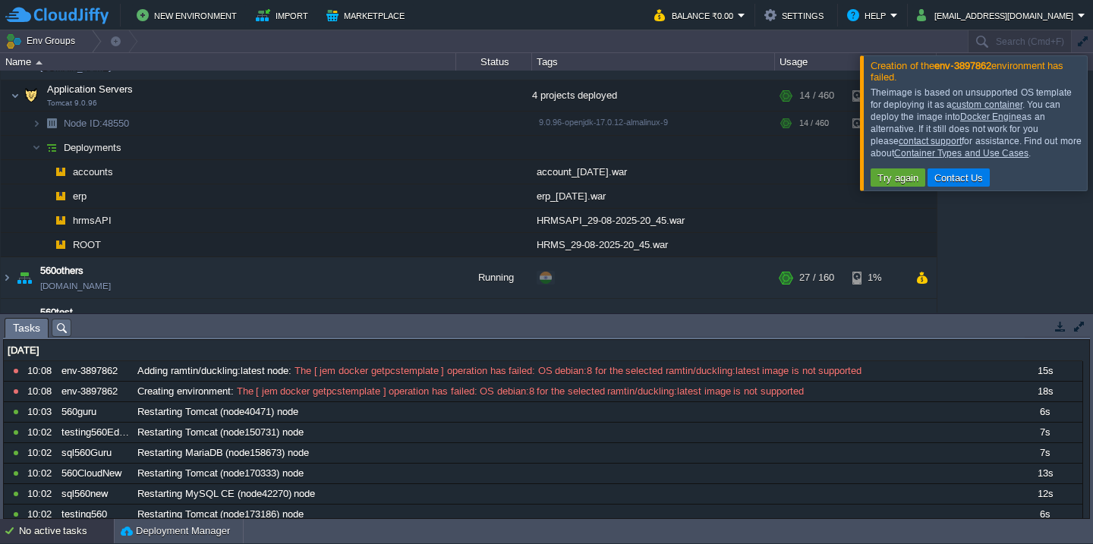
click at [1092, 124] on div at bounding box center [1111, 122] width 0 height 134
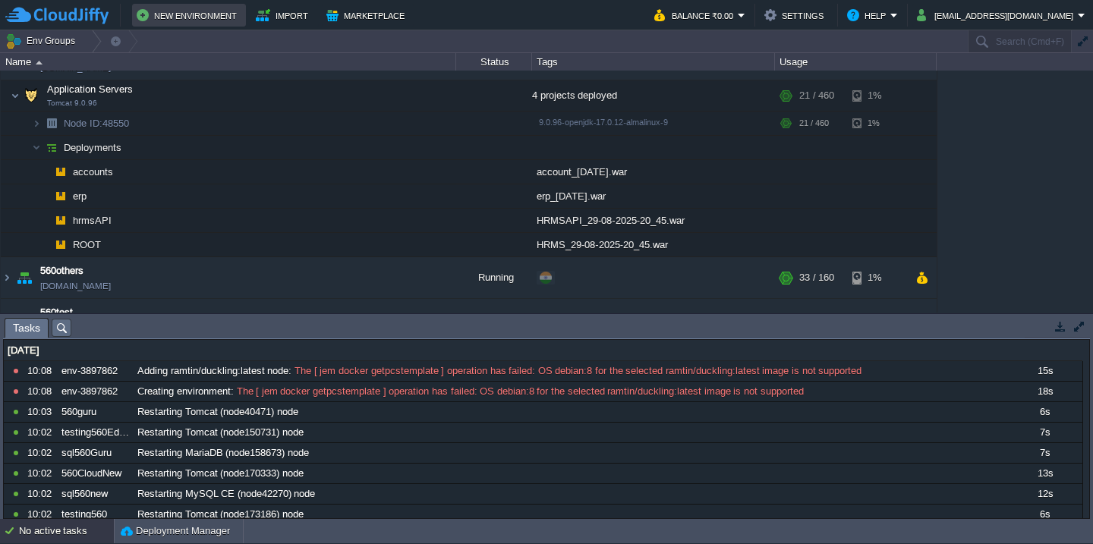
click at [188, 10] on button "New Environment" at bounding box center [189, 15] width 105 height 18
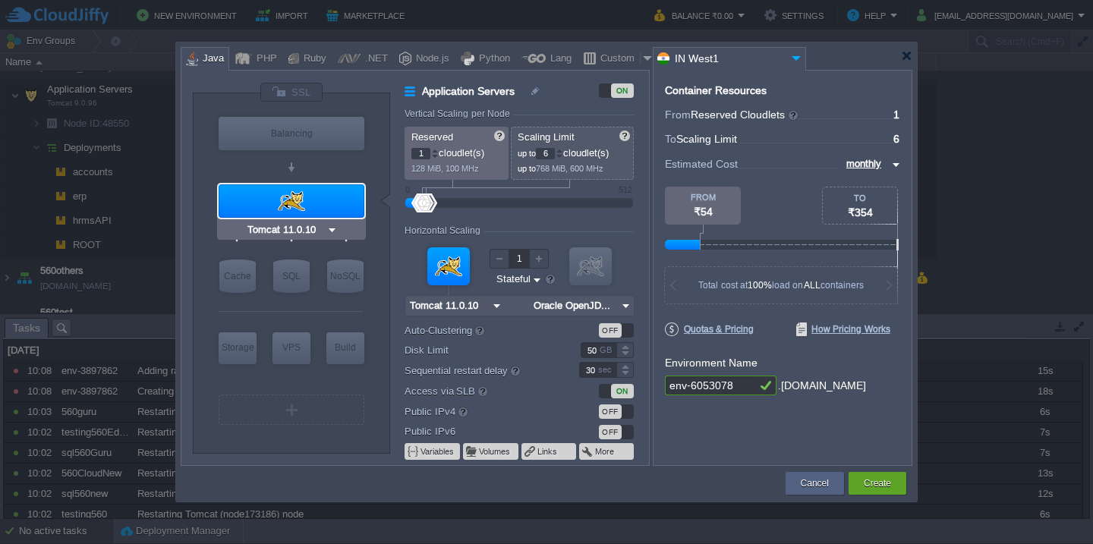
click at [282, 201] on div at bounding box center [292, 200] width 146 height 33
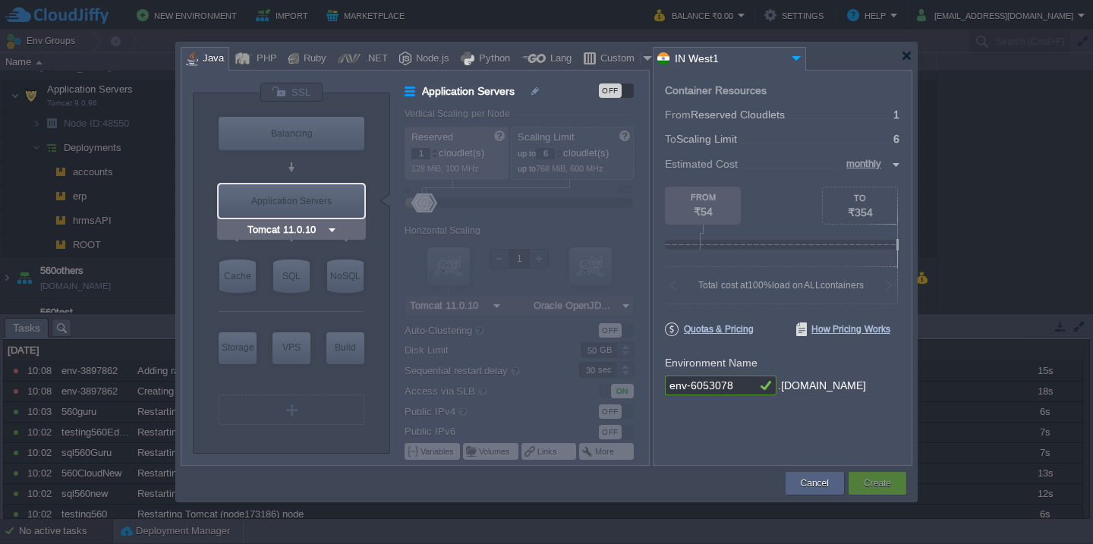
click at [282, 201] on div "Application Servers" at bounding box center [292, 200] width 146 height 33
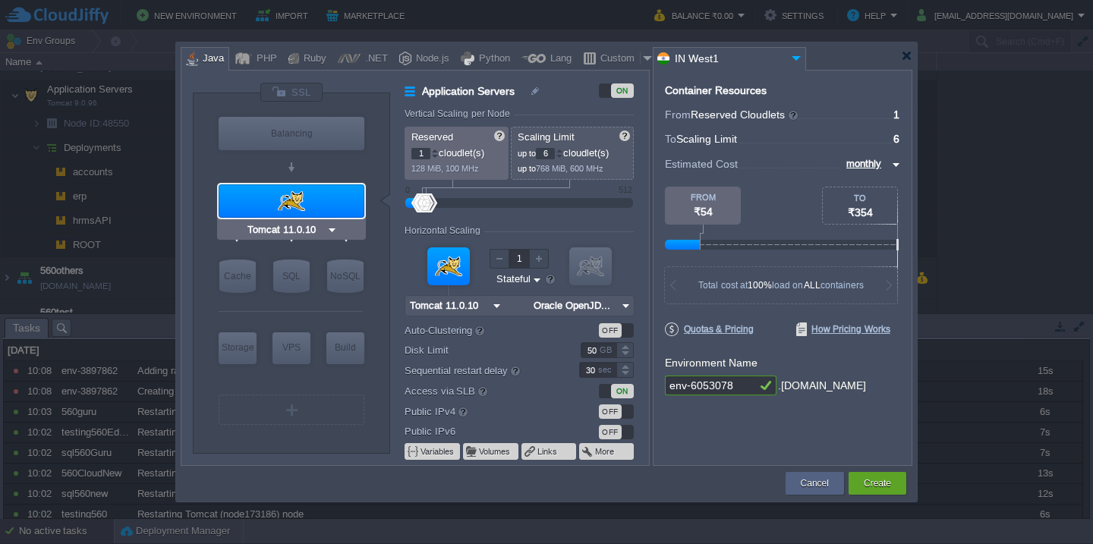
click at [282, 201] on div at bounding box center [292, 200] width 146 height 33
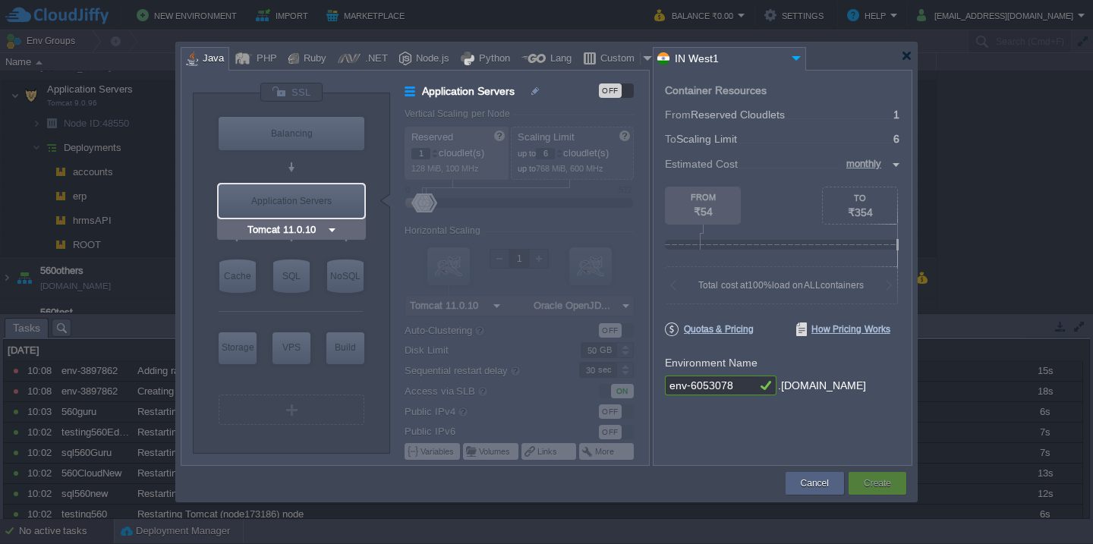
type input "Extra Storage 2.0-10.5"
click at [273, 418] on div "VM" at bounding box center [292, 410] width 146 height 30
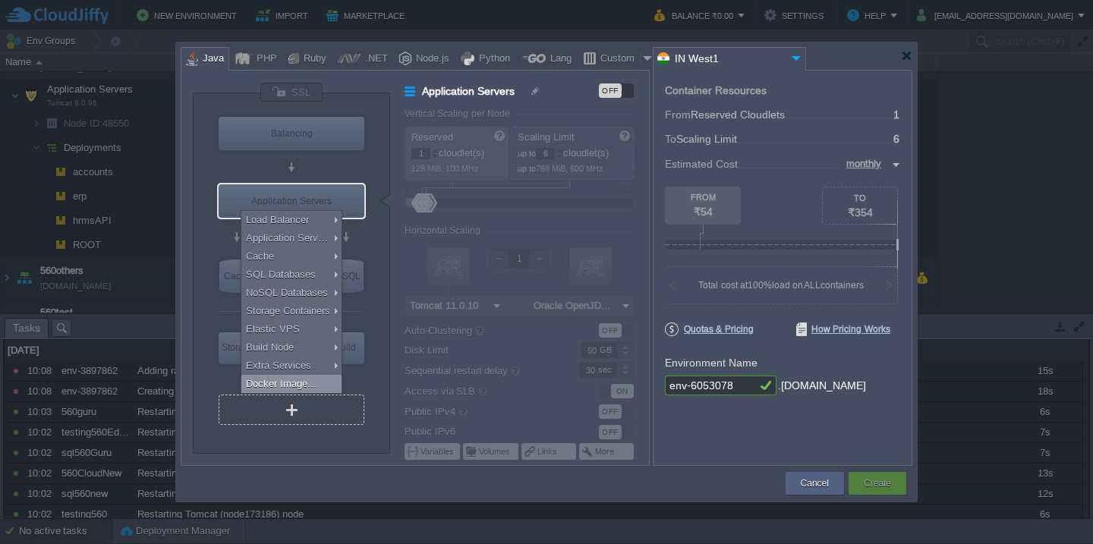
click at [274, 386] on div "Docker Image..." at bounding box center [291, 384] width 100 height 18
type input "Docker Image"
type input "16"
type input "Docker Image"
type input "Stateless"
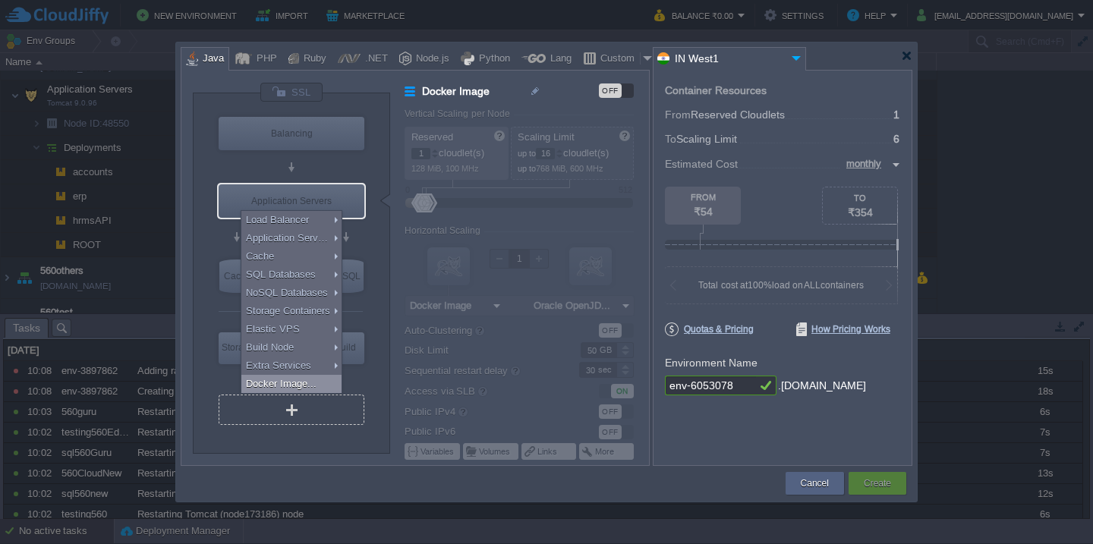
type input "Select Image"
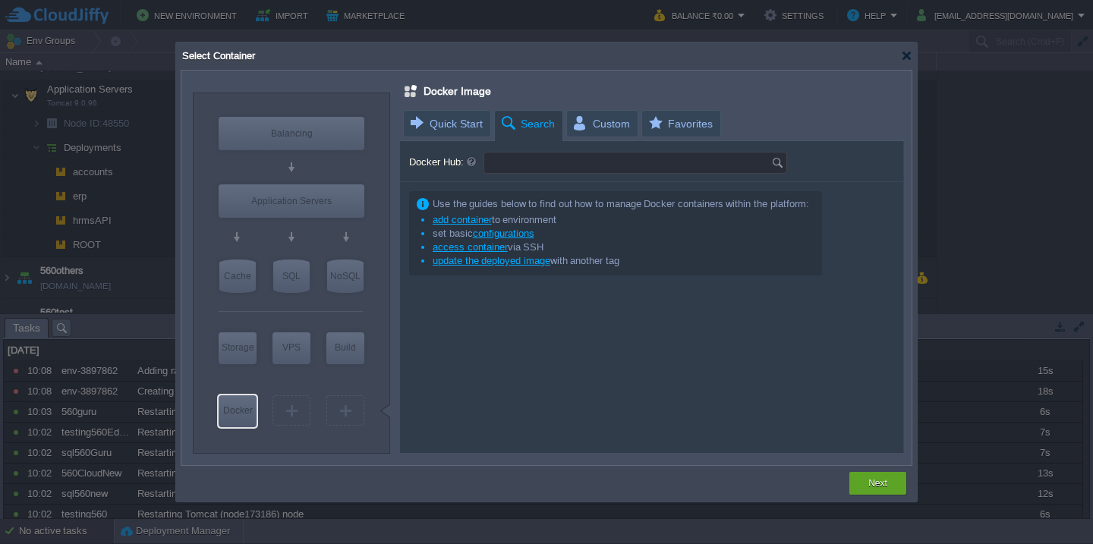
click at [534, 160] on input "Docker Hub:" at bounding box center [627, 163] width 287 height 20
type input "duckling"
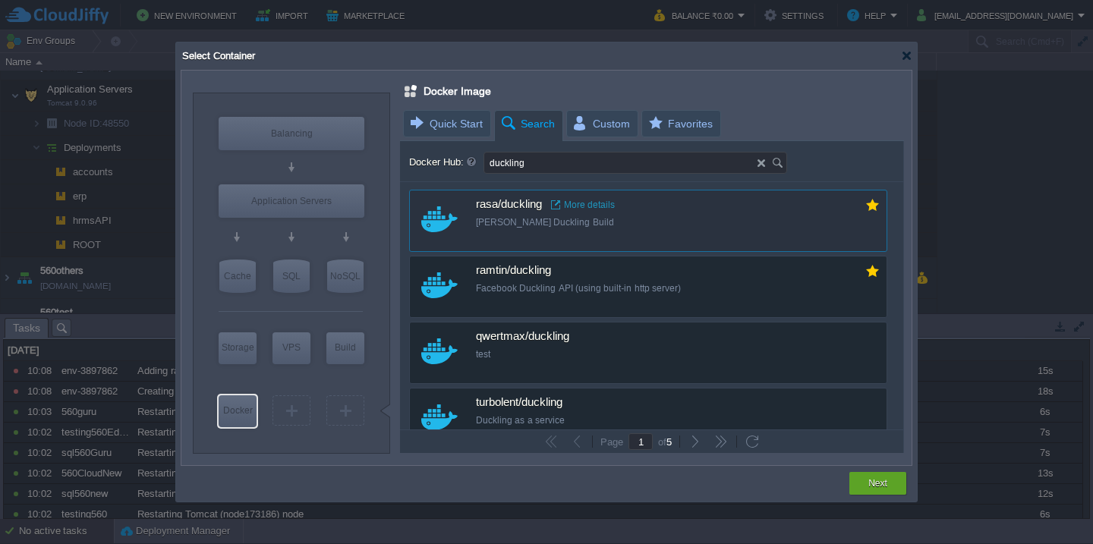
click at [616, 222] on div "[PERSON_NAME] Duckling Build" at bounding box center [658, 222] width 365 height 13
type input "Duckling"
type input "latest"
type input "Duckling :"
type input "latest"
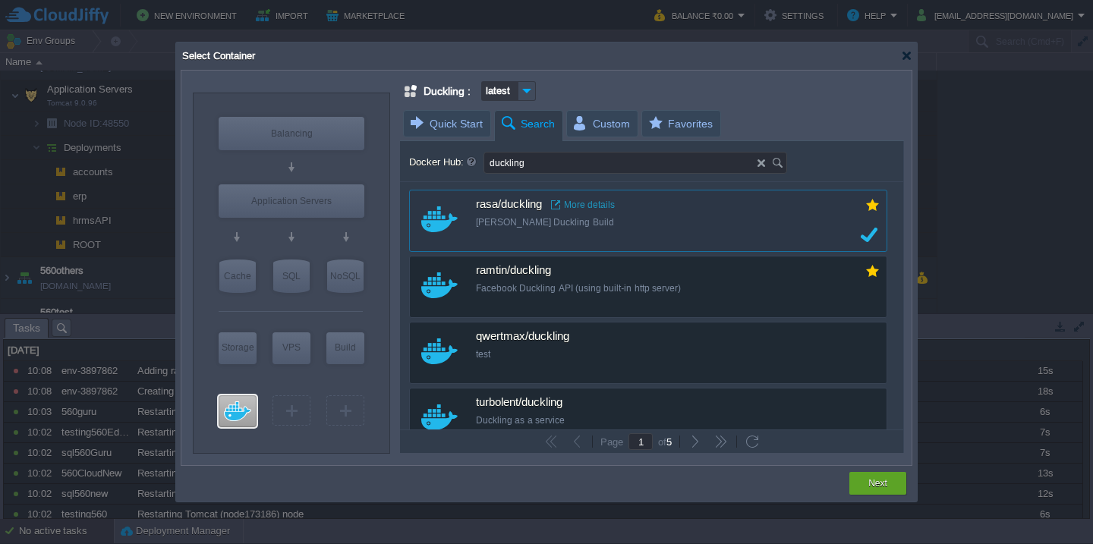
click at [584, 206] on link "More details" at bounding box center [583, 205] width 64 height 12
click at [891, 477] on div "Next" at bounding box center [878, 483] width 34 height 23
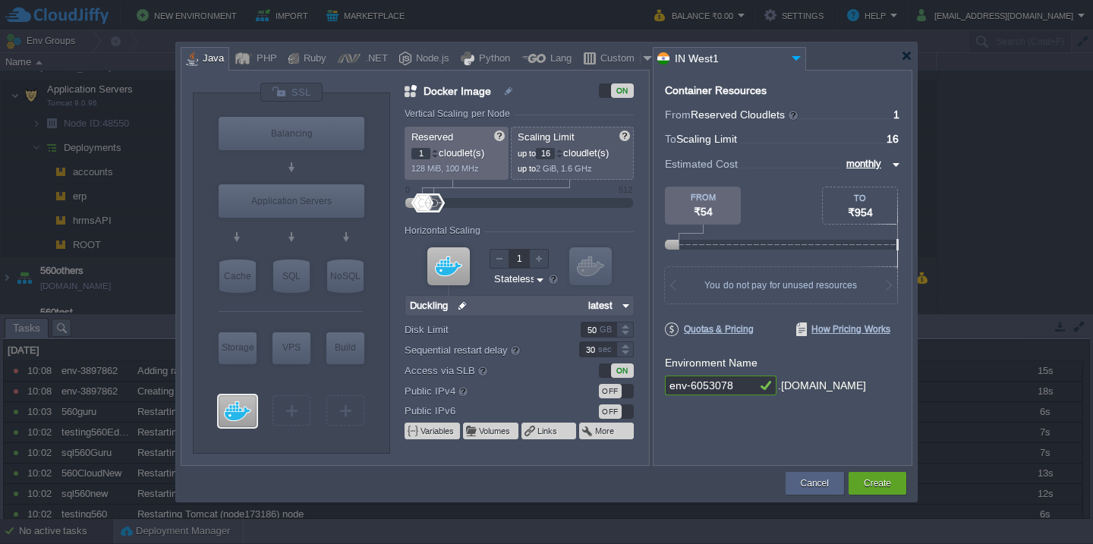
click at [758, 391] on div at bounding box center [766, 386] width 20 height 20
click at [748, 389] on input "env-6053078" at bounding box center [710, 386] width 91 height 20
type input "560duckling"
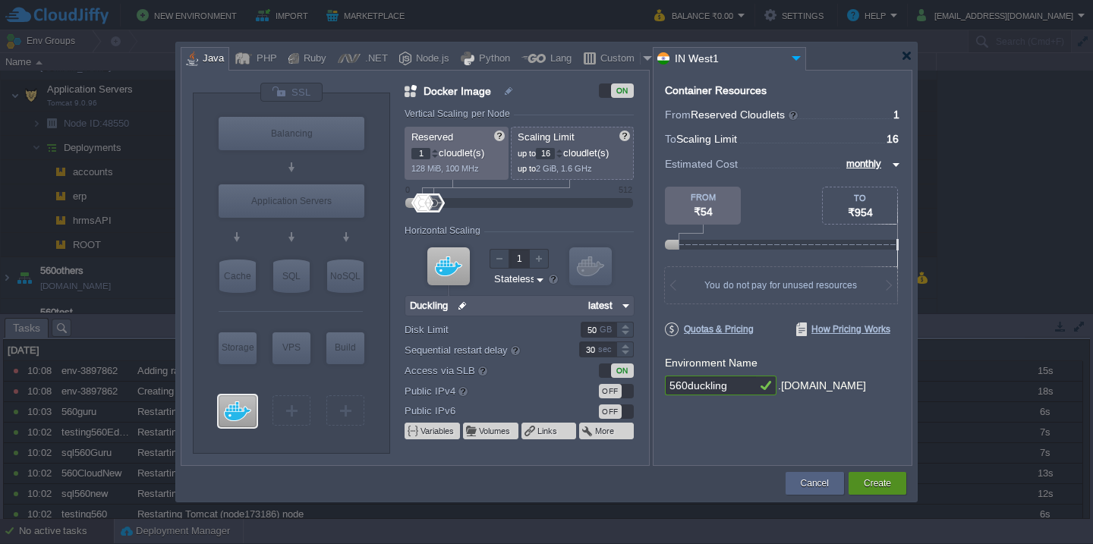
click at [883, 481] on button "Create" at bounding box center [877, 483] width 27 height 15
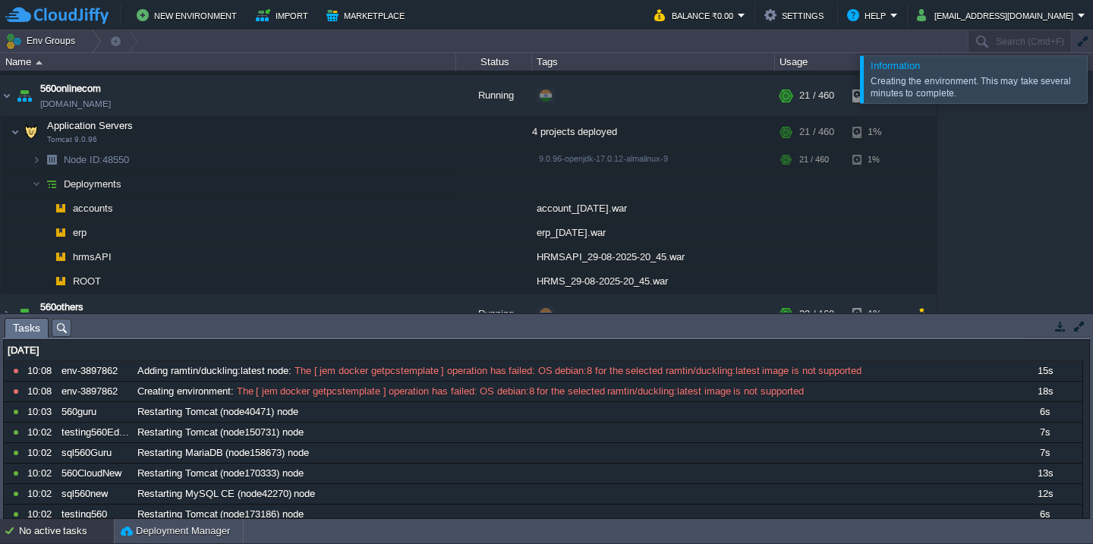
click at [1092, 82] on div at bounding box center [1111, 78] width 0 height 47
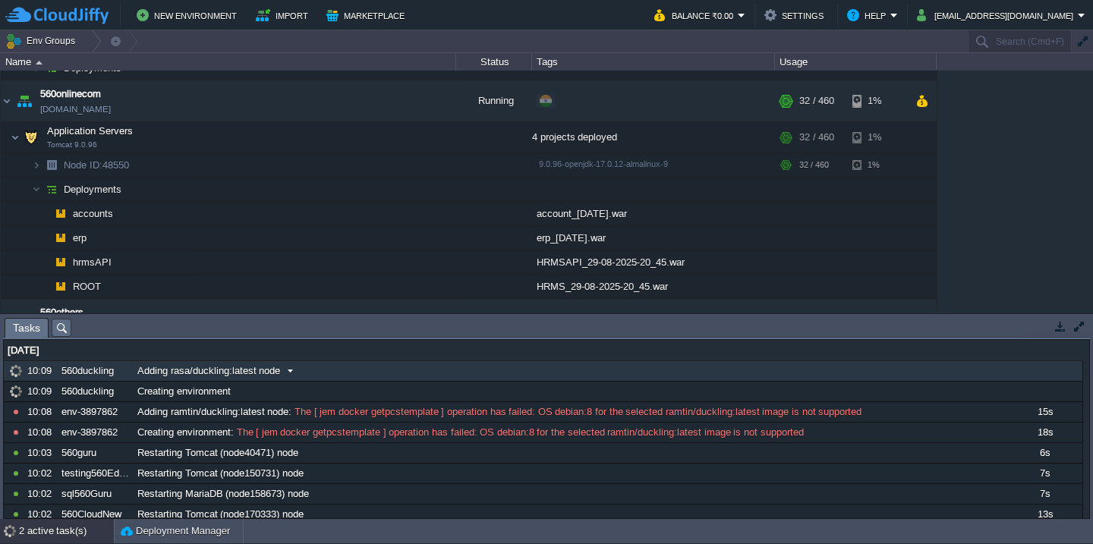
click at [288, 364] on span at bounding box center [290, 371] width 20 height 14
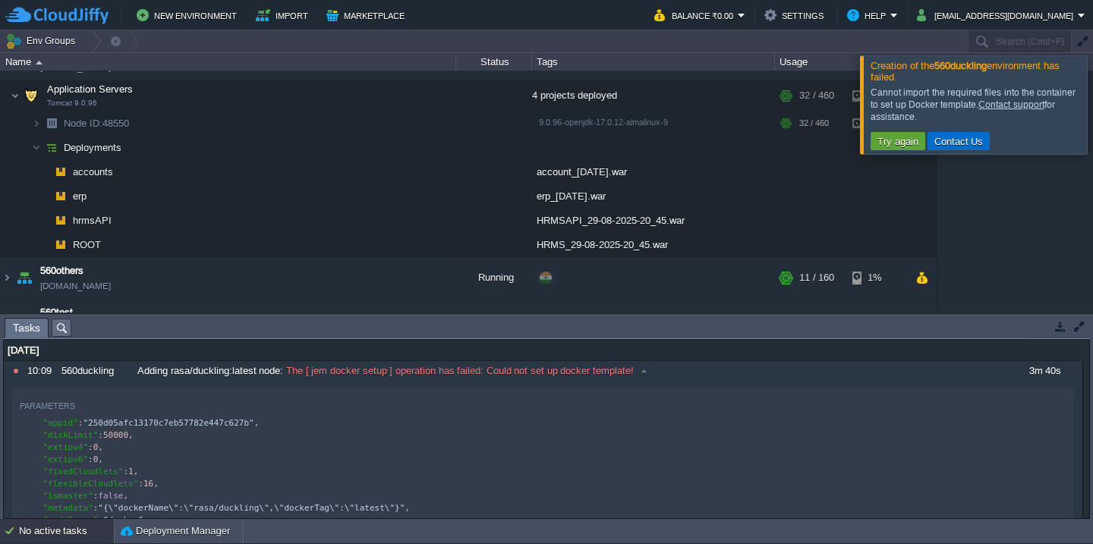
click at [966, 144] on button "Contact Us" at bounding box center [959, 141] width 58 height 14
click at [1092, 87] on div at bounding box center [1111, 104] width 0 height 98
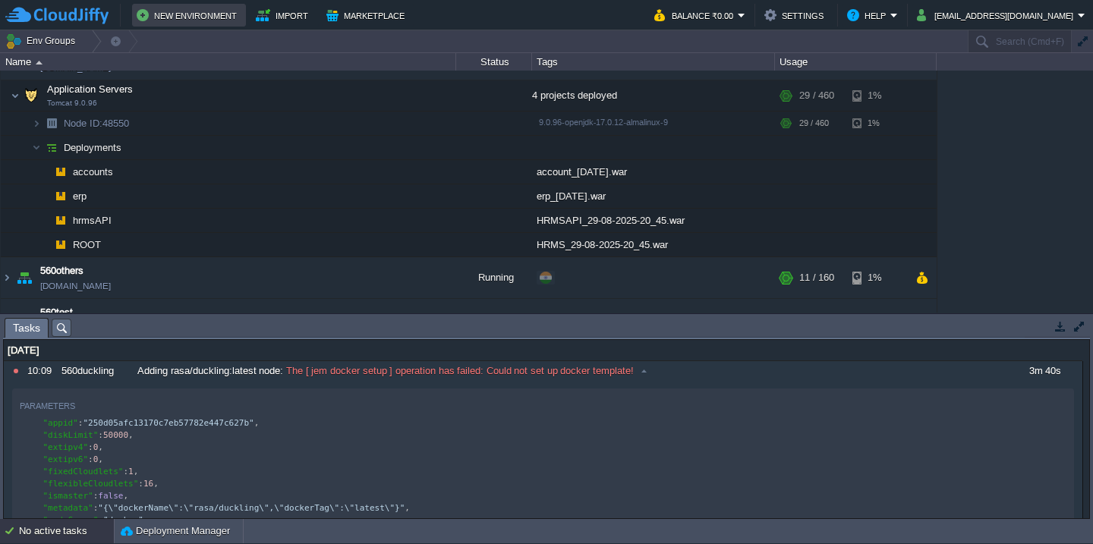
click at [194, 8] on button "New Environment" at bounding box center [189, 15] width 105 height 18
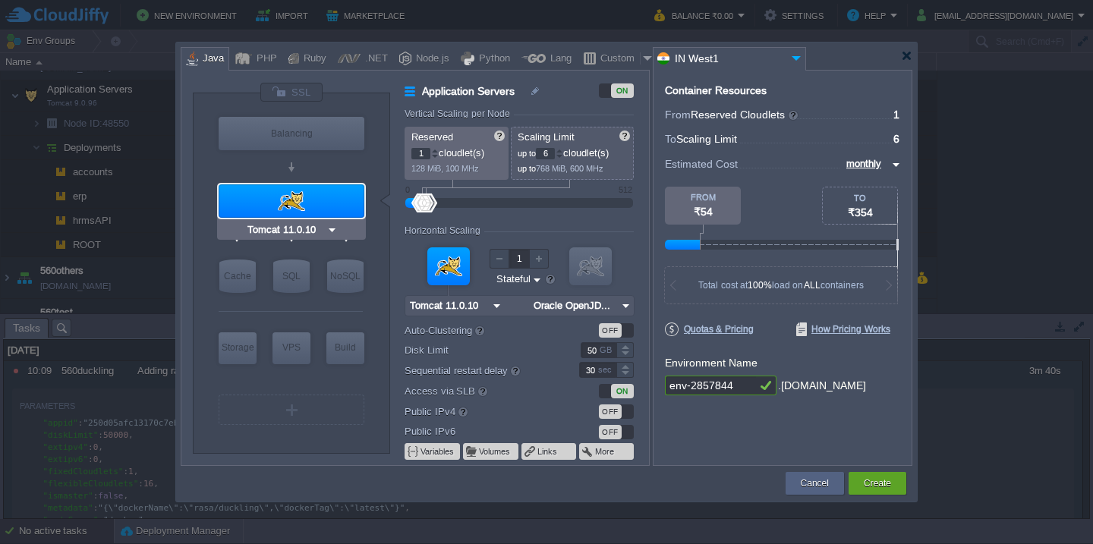
click at [279, 192] on div at bounding box center [292, 200] width 146 height 33
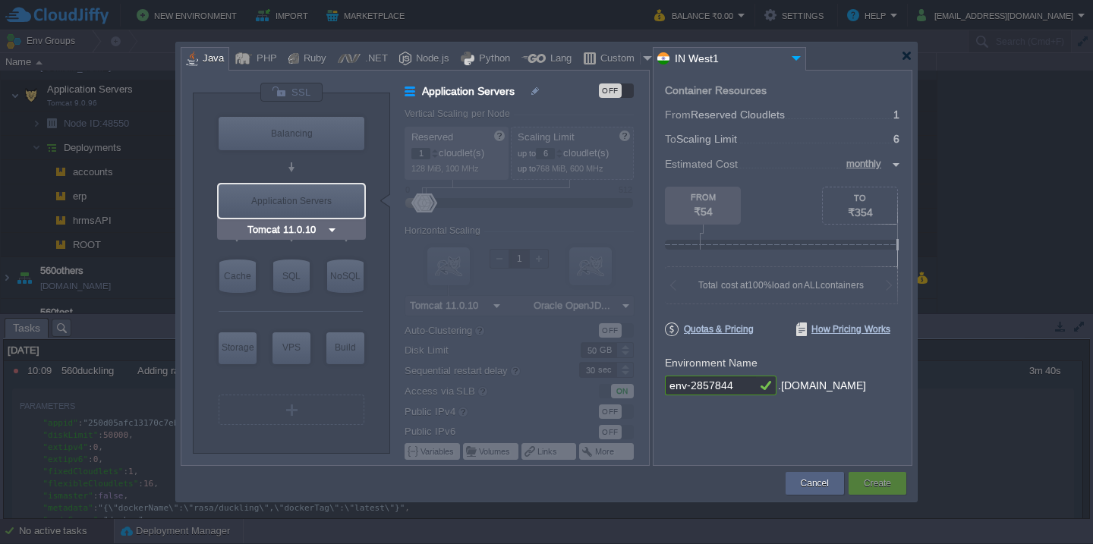
type input "Extra Storage 2.0-10.5"
click at [233, 402] on div "VM" at bounding box center [292, 410] width 146 height 30
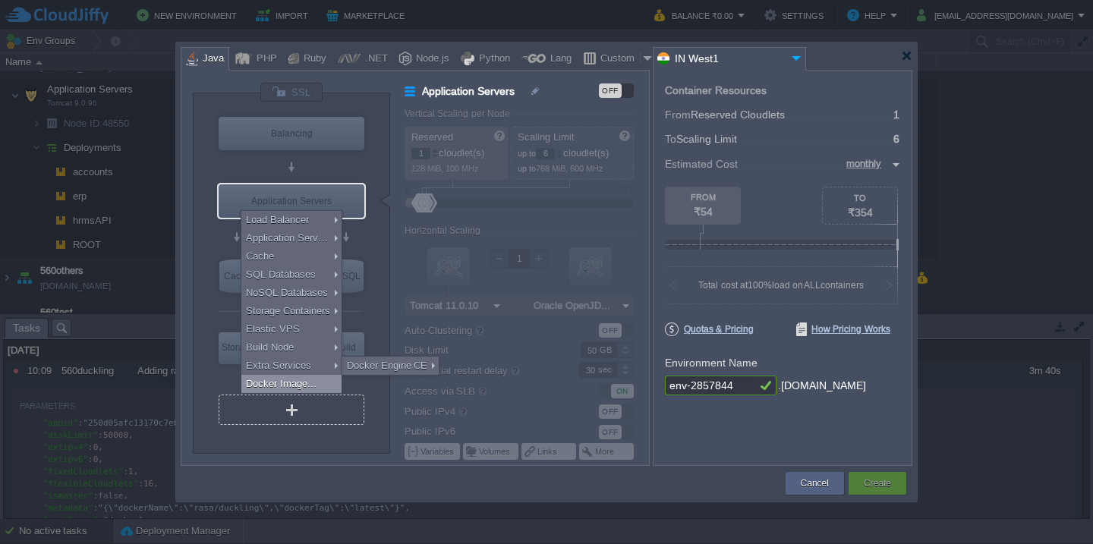
click at [266, 383] on div "Docker Image..." at bounding box center [291, 384] width 100 height 18
type input "Docker Image"
type input "16"
type input "Docker Image"
type input "Stateless"
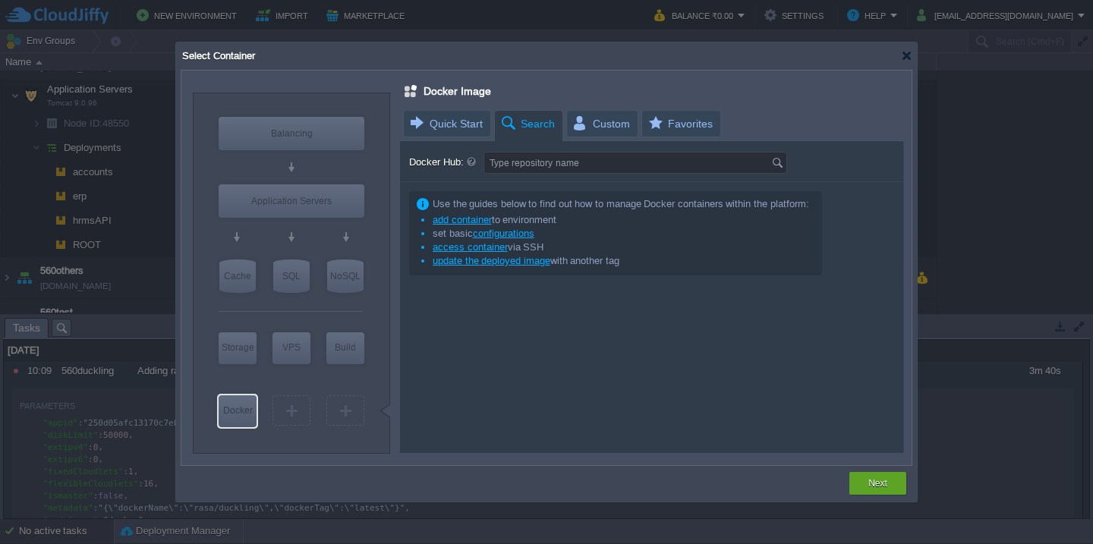
type input "Select Image"
click at [517, 169] on input "Docker Hub:" at bounding box center [627, 163] width 287 height 20
paste input "docker pull rasa/duckling:[TECHNICAL_ID]-r3"
type input "docker pull rasa/duckling:[TECHNICAL_ID]-r3"
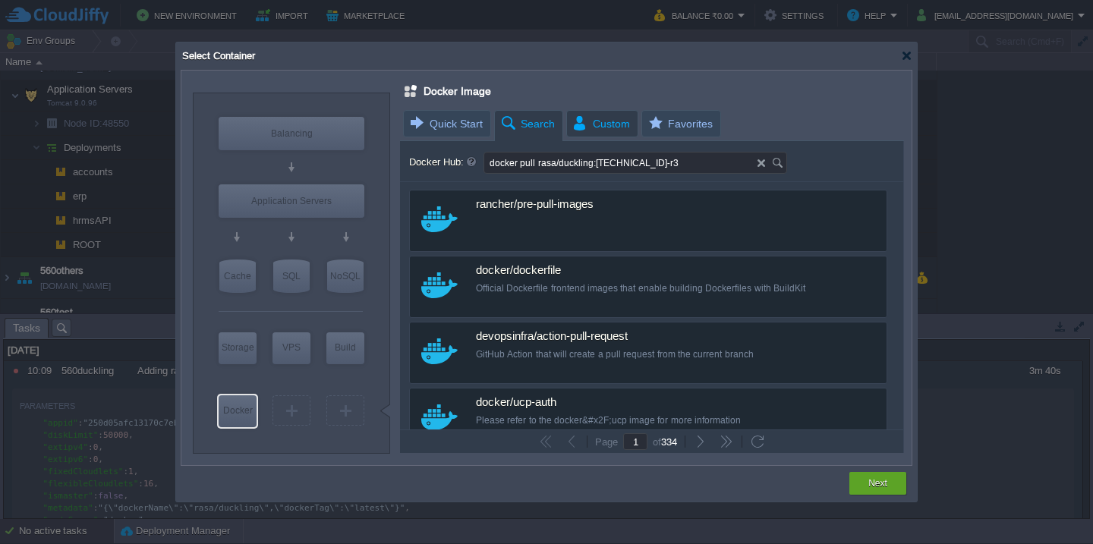
click at [601, 126] on span "Custom" at bounding box center [601, 124] width 58 height 26
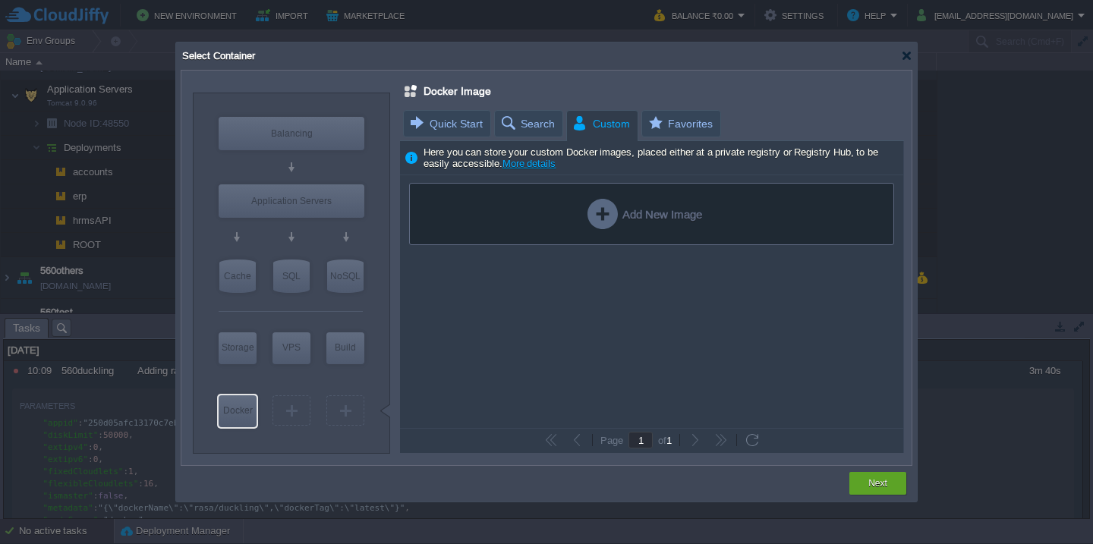
click at [639, 213] on div "Add New Image" at bounding box center [645, 214] width 115 height 30
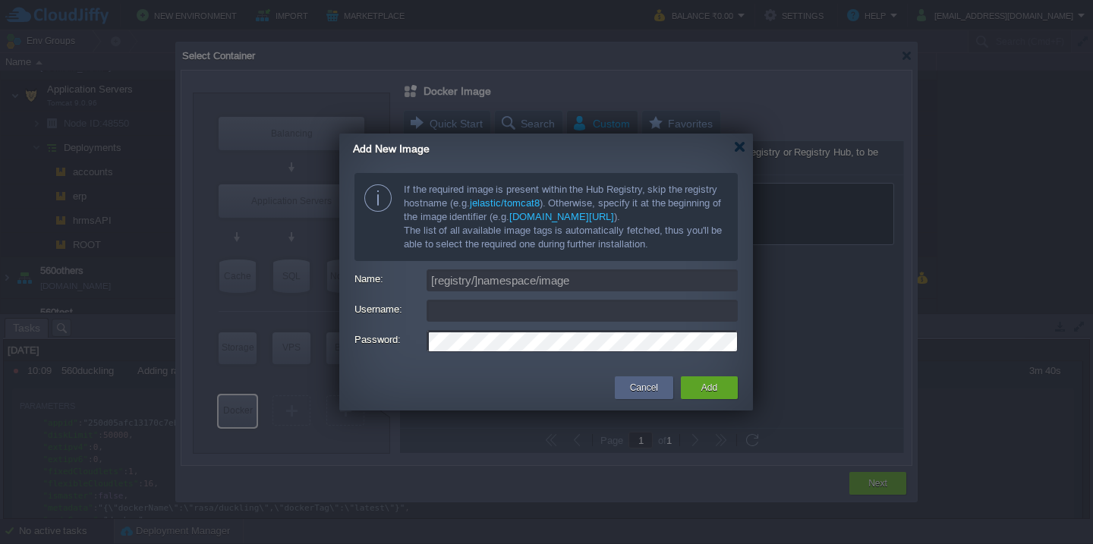
type input "[EMAIL_ADDRESS][DOMAIN_NAME]"
click at [604, 281] on input "Name:" at bounding box center [582, 280] width 311 height 22
paste input "docker pull rasa/duckling:[TECHNICAL_ID]-r3"
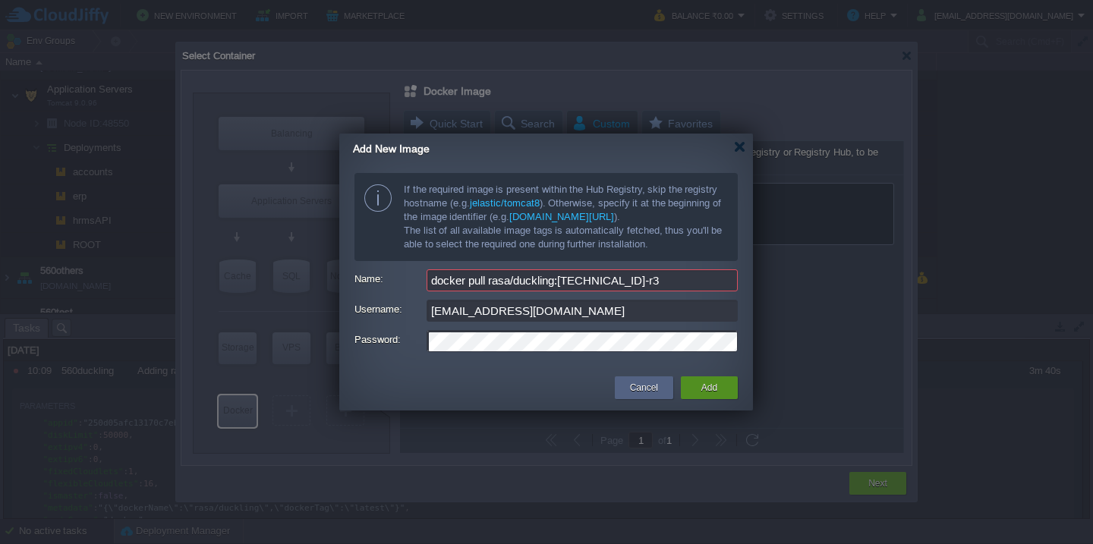
click at [700, 377] on div "Add" at bounding box center [709, 388] width 34 height 23
click at [708, 394] on button "Add" at bounding box center [709, 387] width 16 height 15
click at [638, 308] on input "[EMAIL_ADDRESS][DOMAIN_NAME]" at bounding box center [582, 311] width 311 height 22
click at [682, 388] on div "Add" at bounding box center [709, 388] width 57 height 23
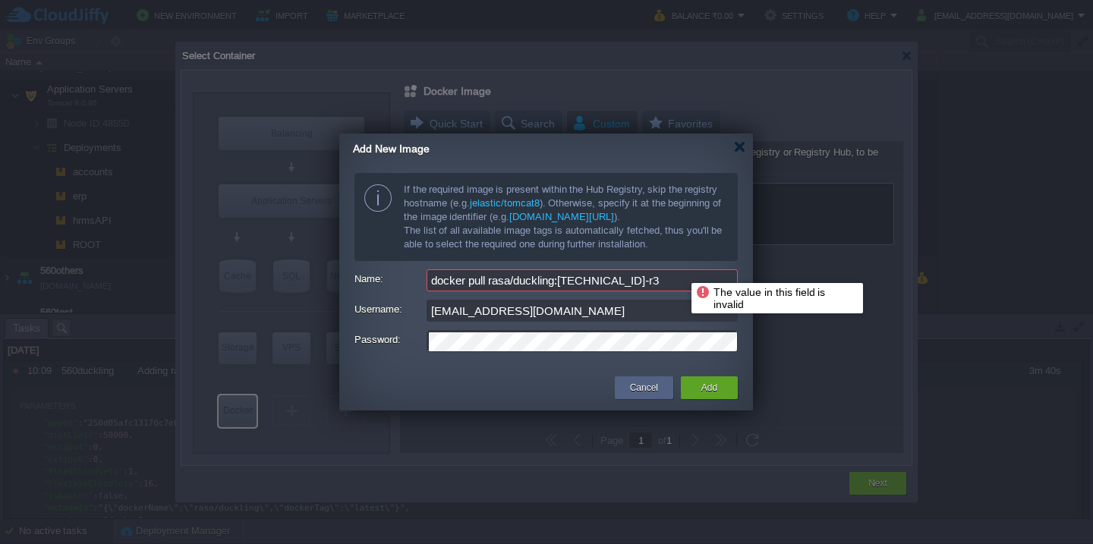
click at [657, 286] on input "docker pull rasa/duckling:[TECHNICAL_ID]-r3" at bounding box center [582, 280] width 311 height 22
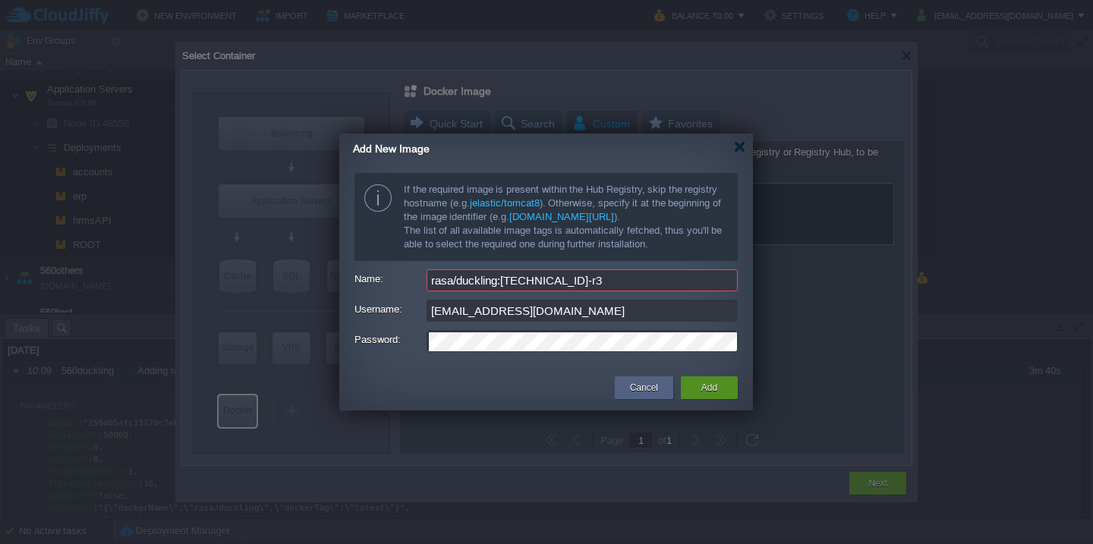
type input "rasa/duckling:[TECHNICAL_ID]-r3"
click at [714, 386] on button "Add" at bounding box center [709, 387] width 16 height 15
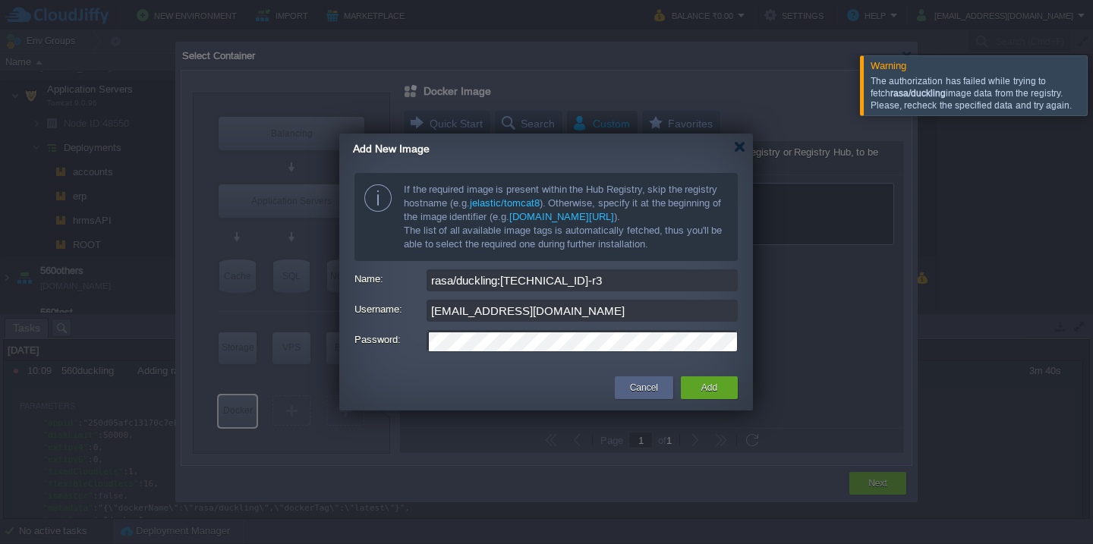
click at [578, 303] on input "[EMAIL_ADDRESS][DOMAIN_NAME]" at bounding box center [582, 311] width 311 height 22
click at [711, 383] on button "Add" at bounding box center [709, 387] width 16 height 15
click at [635, 309] on input "[EMAIL_ADDRESS][DOMAIN_NAME]" at bounding box center [582, 311] width 311 height 22
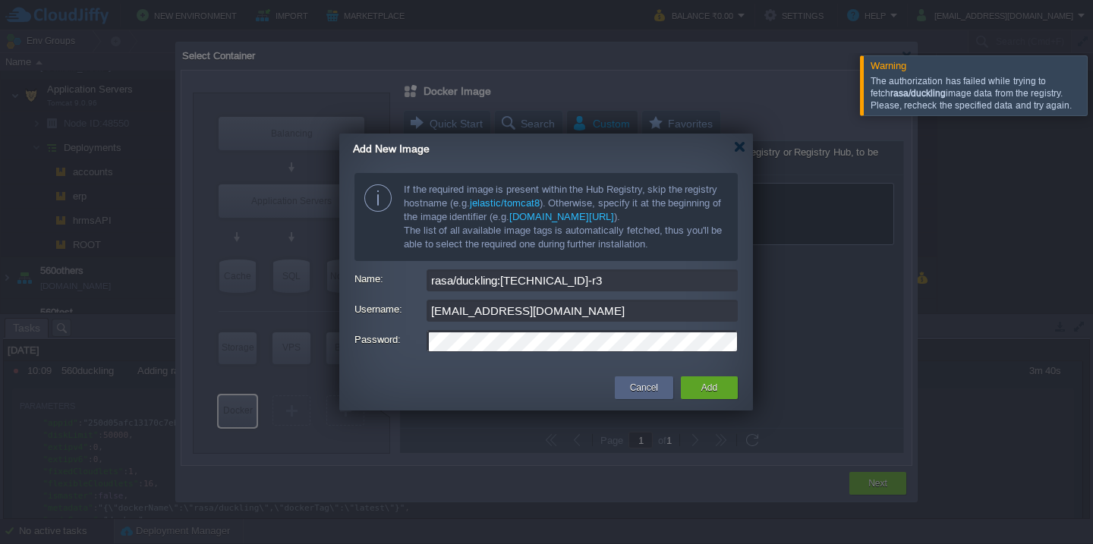
click at [635, 309] on input "[EMAIL_ADDRESS][DOMAIN_NAME]" at bounding box center [582, 311] width 311 height 22
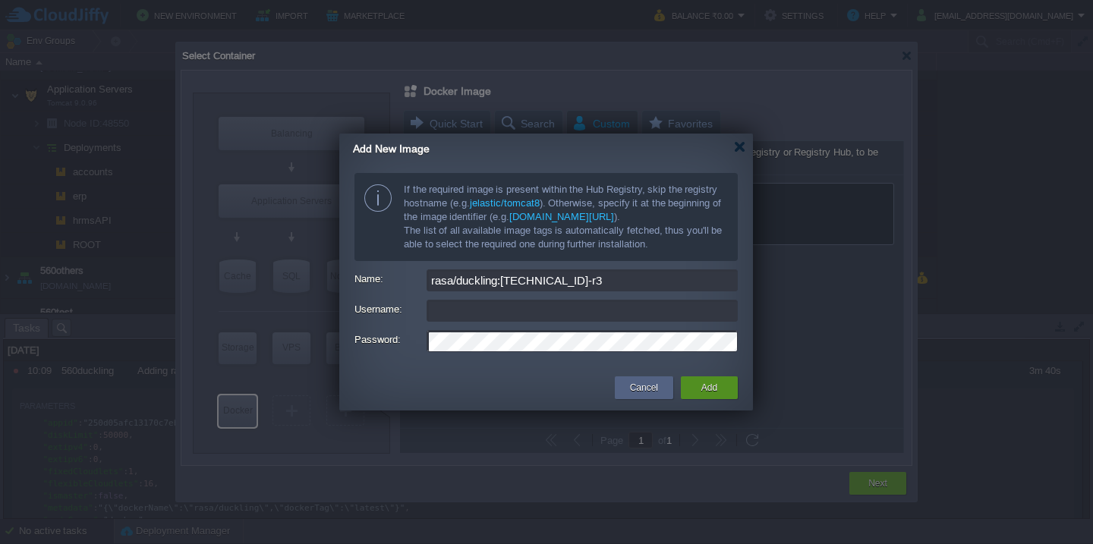
click at [726, 393] on div "Add" at bounding box center [709, 388] width 57 height 23
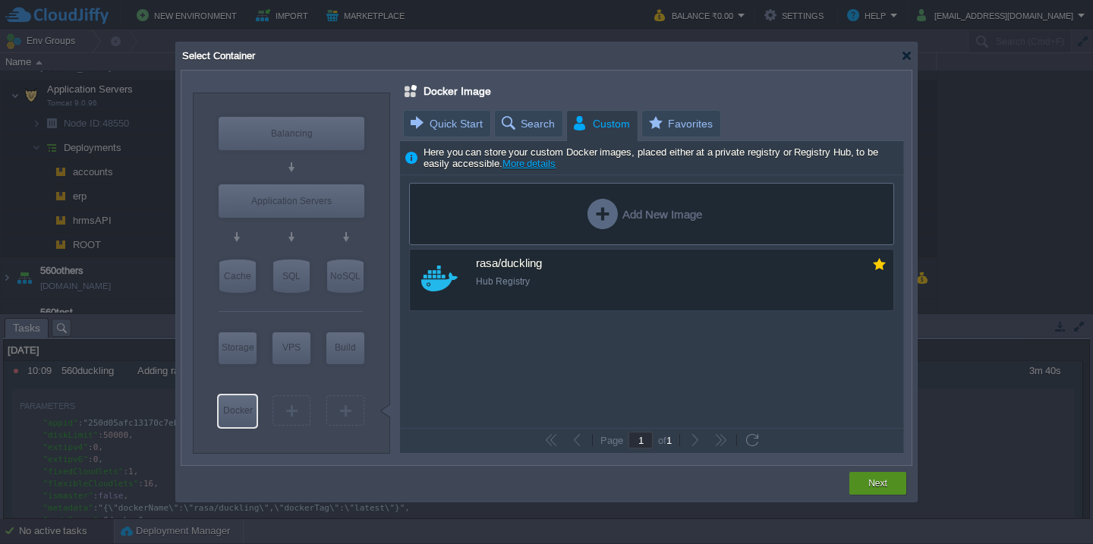
click at [867, 481] on div "Next" at bounding box center [878, 483] width 34 height 23
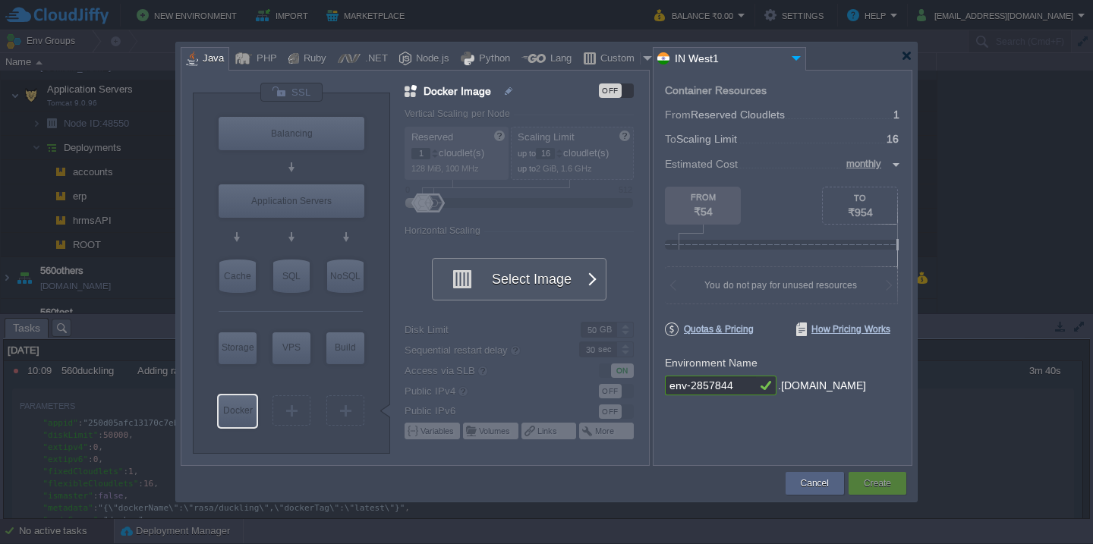
click at [741, 389] on input "env-2857844" at bounding box center [710, 386] width 91 height 20
type input "560duckling"
click at [751, 384] on input "560duckling" at bounding box center [710, 386] width 91 height 20
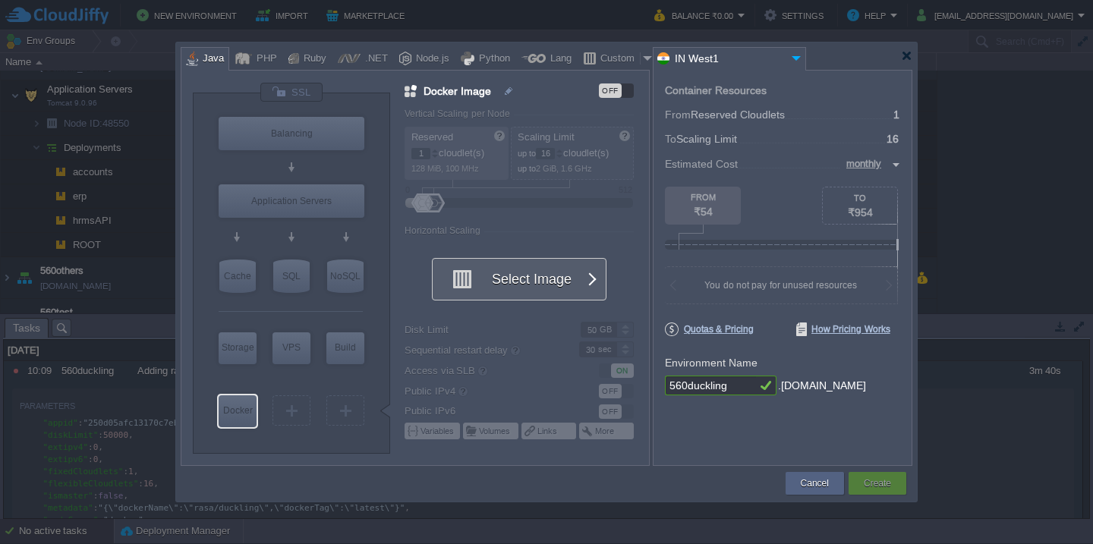
click at [547, 275] on button "Select Image" at bounding box center [511, 279] width 137 height 41
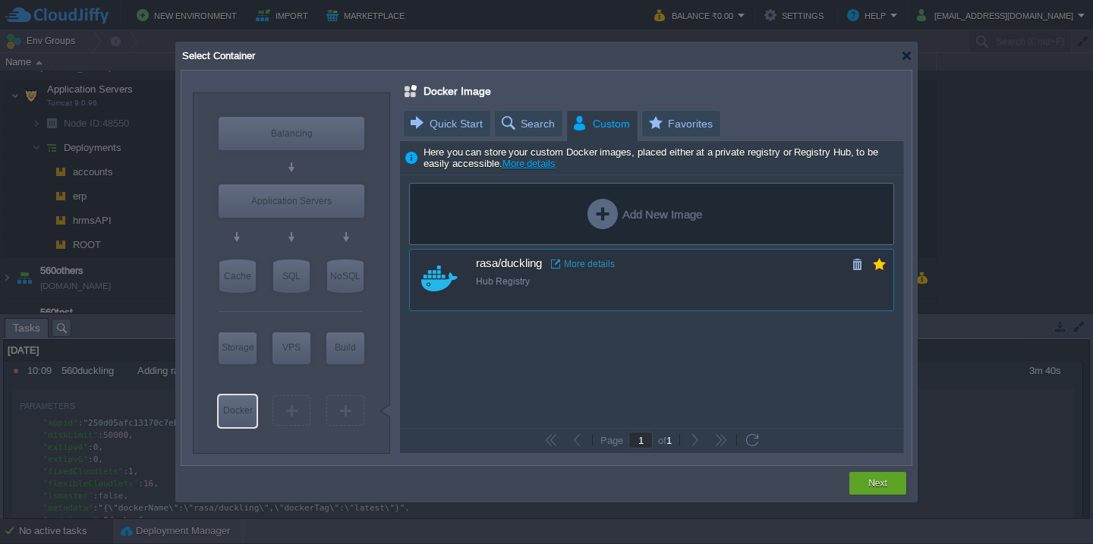
click at [500, 274] on div "rasa/duckling More details Hub Registry" at bounding box center [662, 273] width 372 height 46
type input "Duckling"
type input "latest"
type input "Duckling :"
type input "latest"
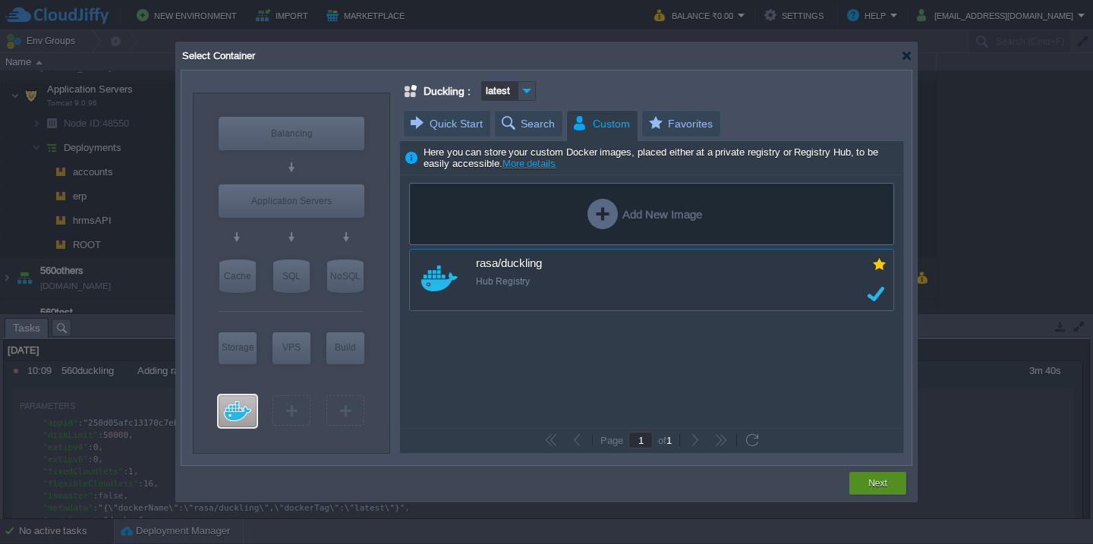
click at [867, 487] on div "Next" at bounding box center [878, 483] width 34 height 23
type input "latest"
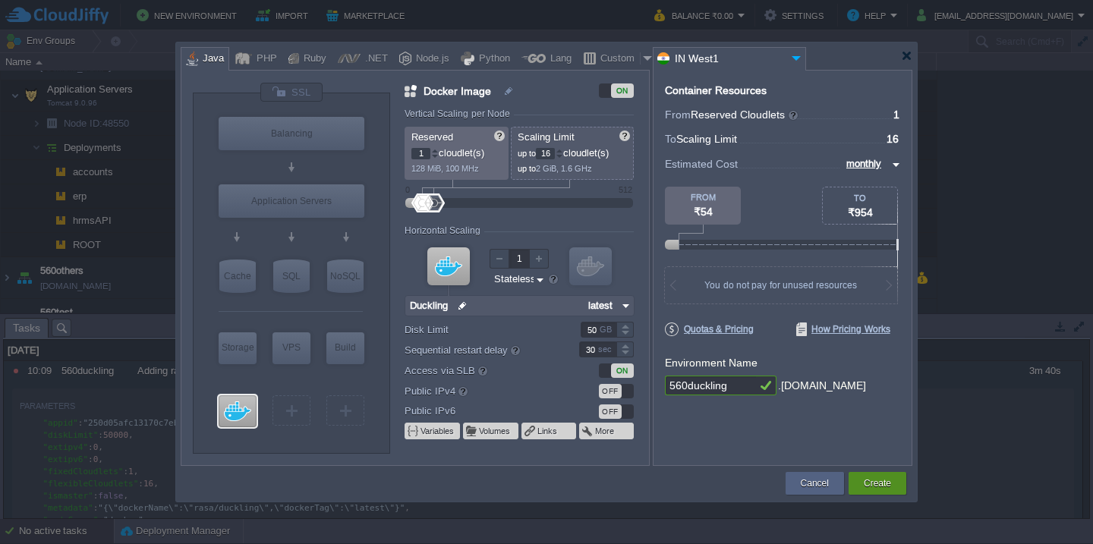
click at [864, 477] on button "Create" at bounding box center [877, 483] width 27 height 15
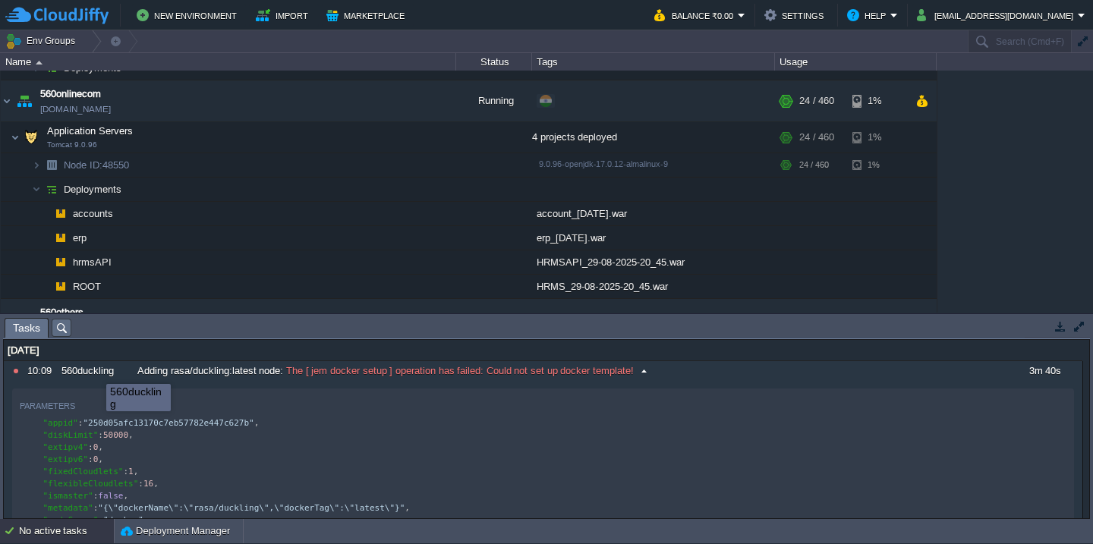
click at [95, 370] on div "560duckling" at bounding box center [95, 371] width 74 height 20
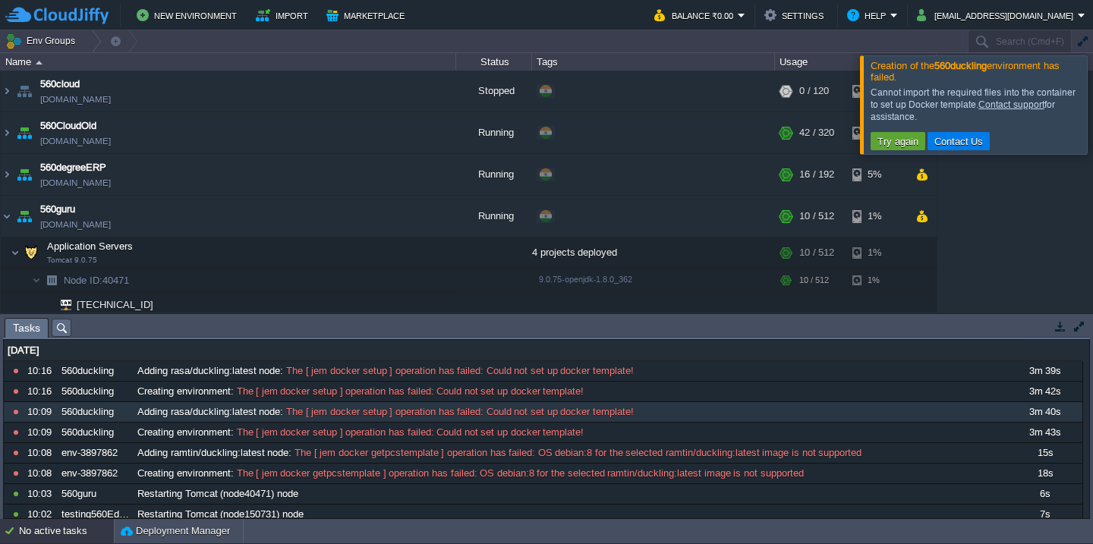
click at [1035, 108] on link "Contact support" at bounding box center [1011, 104] width 65 height 11
click at [1092, 74] on div at bounding box center [1111, 104] width 0 height 98
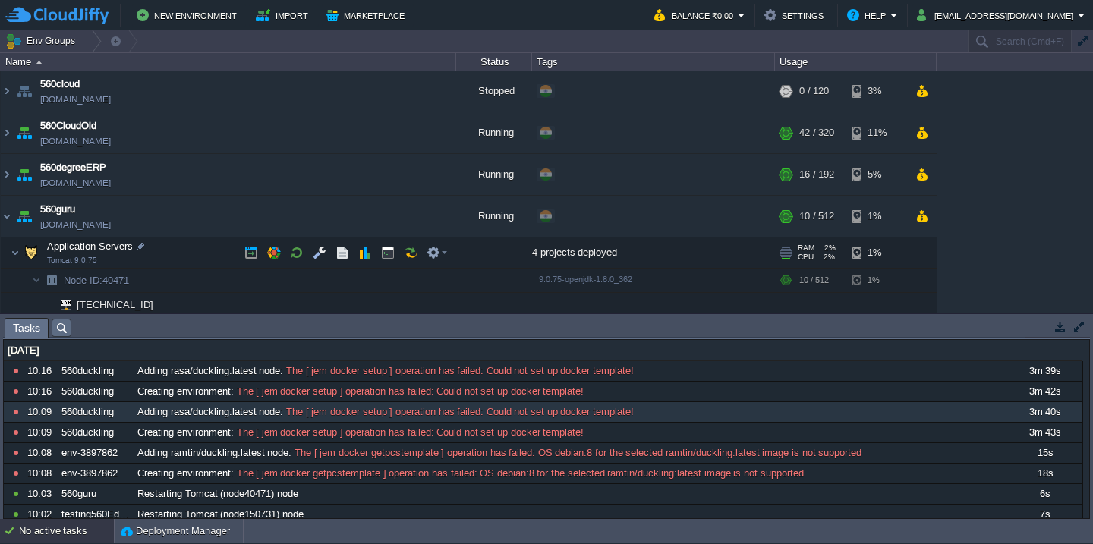
click at [172, 252] on td "Application Servers Tomcat 9.0.75" at bounding box center [228, 253] width 455 height 31
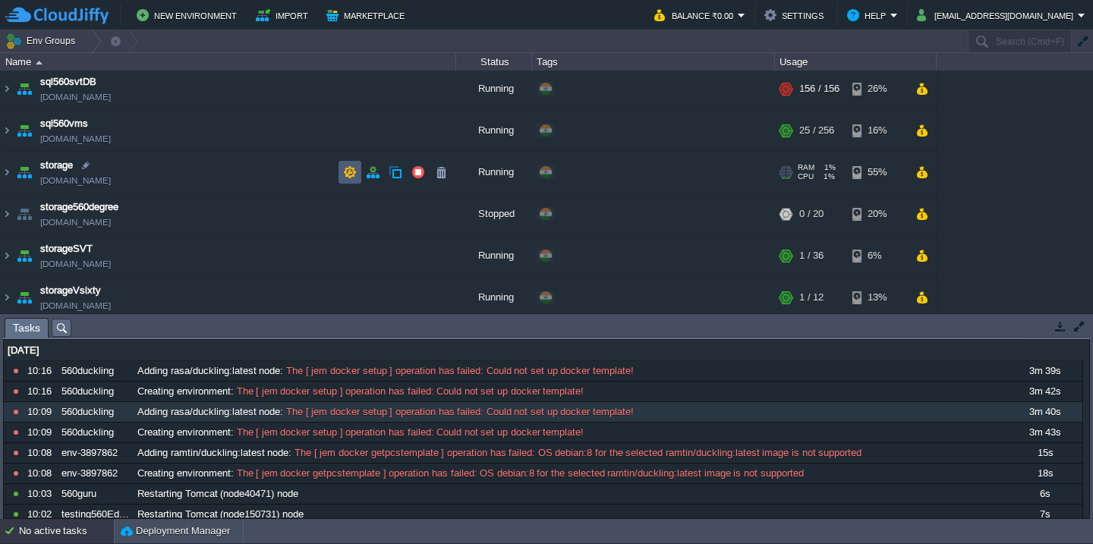
scroll to position [998, 0]
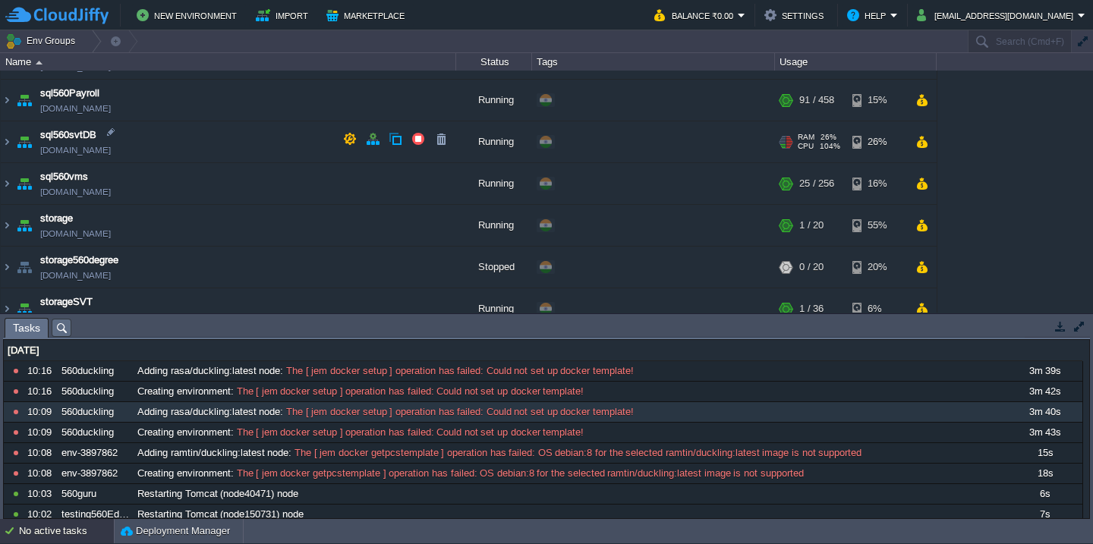
click at [225, 134] on td "sql560svtDB [DOMAIN_NAME]" at bounding box center [228, 142] width 455 height 42
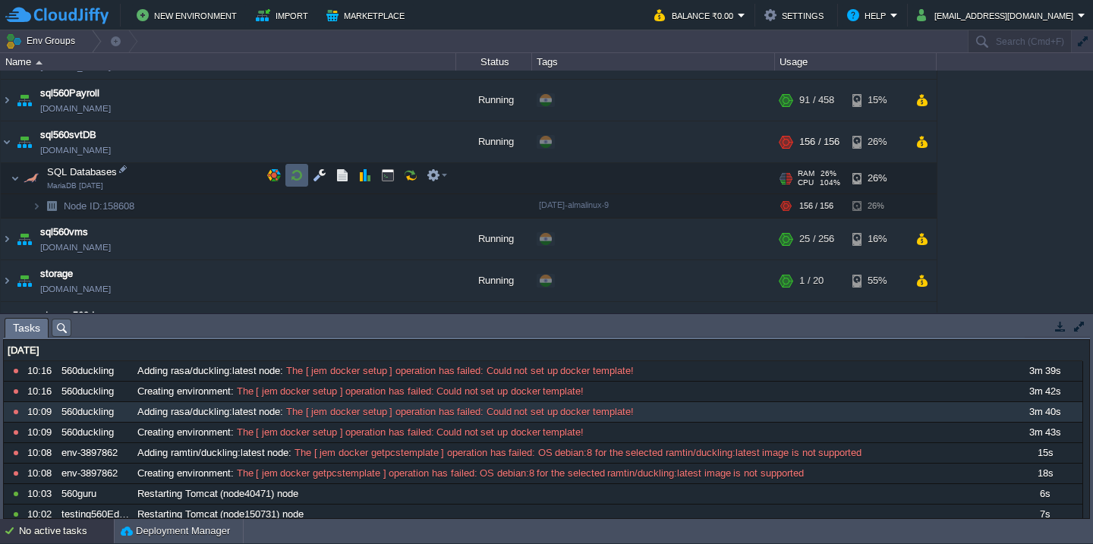
click at [295, 171] on button "button" at bounding box center [297, 176] width 14 height 14
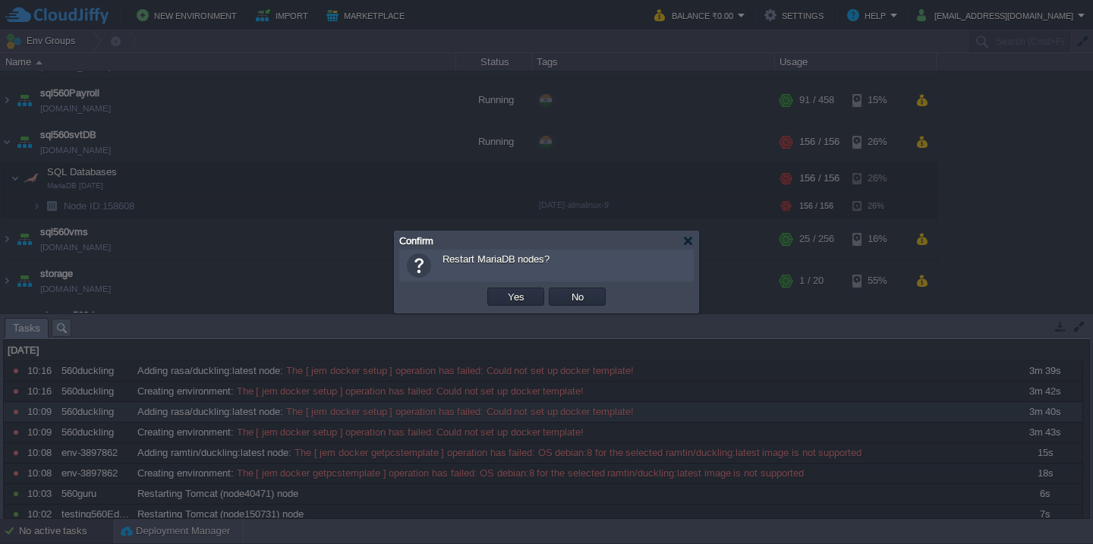
click at [503, 290] on button "Yes" at bounding box center [516, 297] width 26 height 14
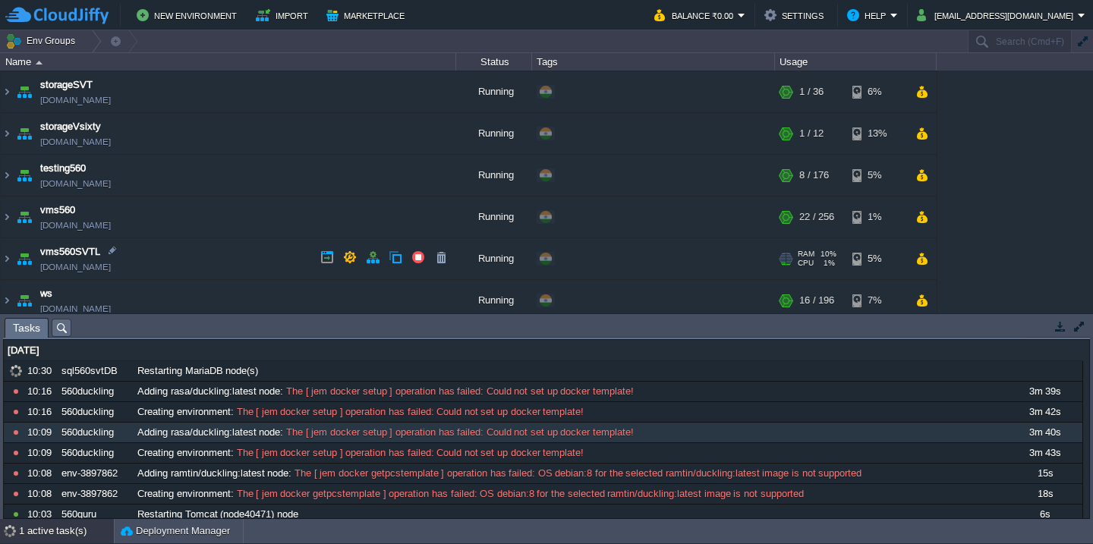
scroll to position [1275, 0]
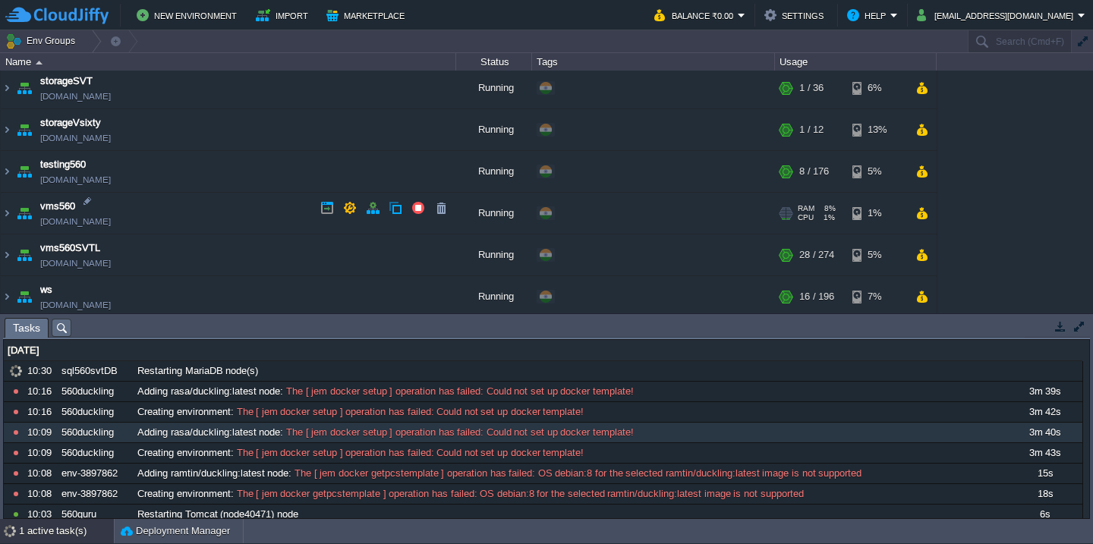
click at [216, 200] on td "vms560 [DOMAIN_NAME]" at bounding box center [228, 214] width 455 height 42
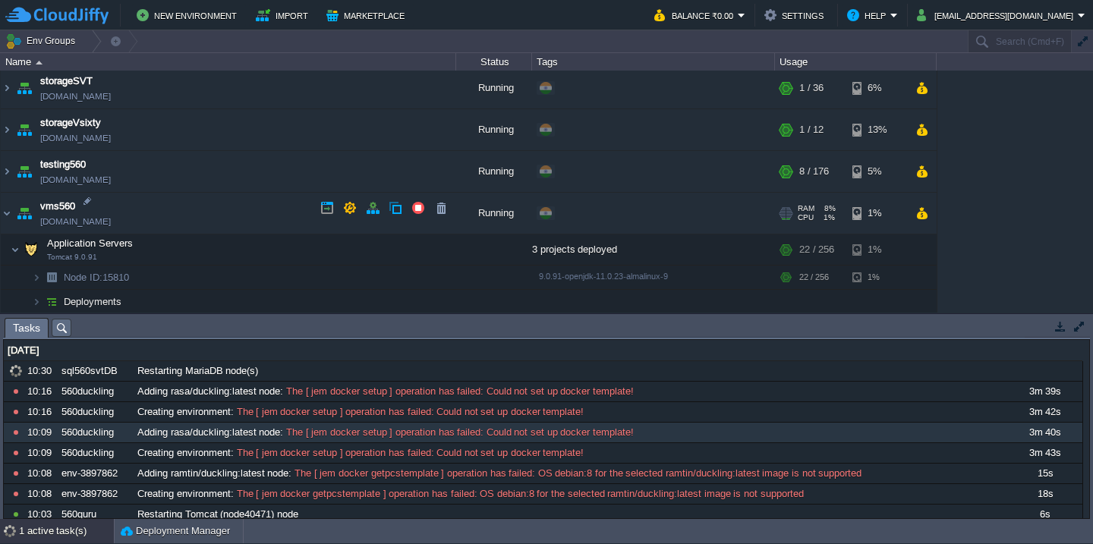
click at [220, 207] on td "vms560 [DOMAIN_NAME]" at bounding box center [228, 214] width 455 height 42
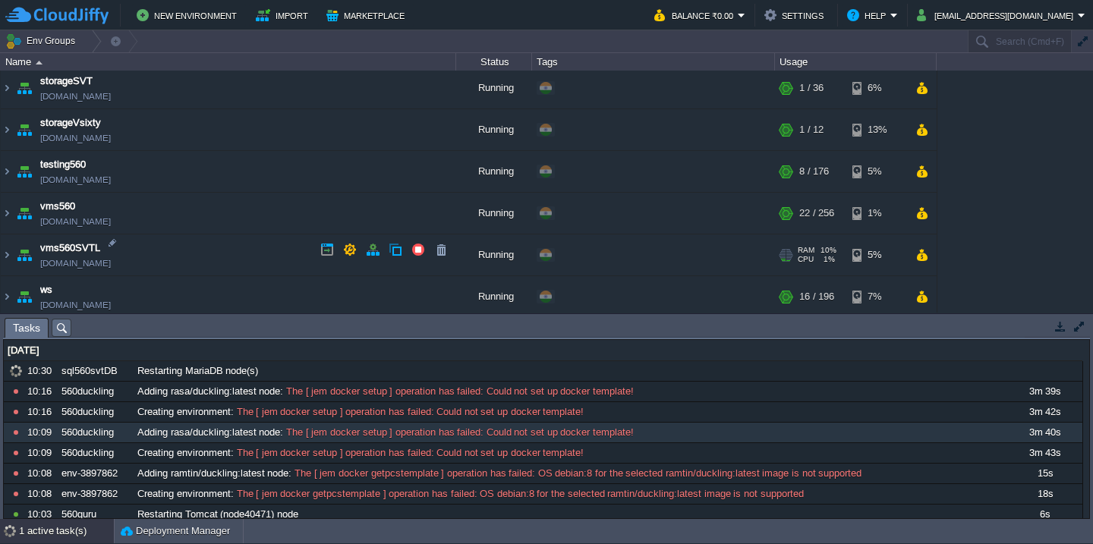
click at [224, 251] on td "vms560SVTL [DOMAIN_NAME]" at bounding box center [228, 256] width 455 height 42
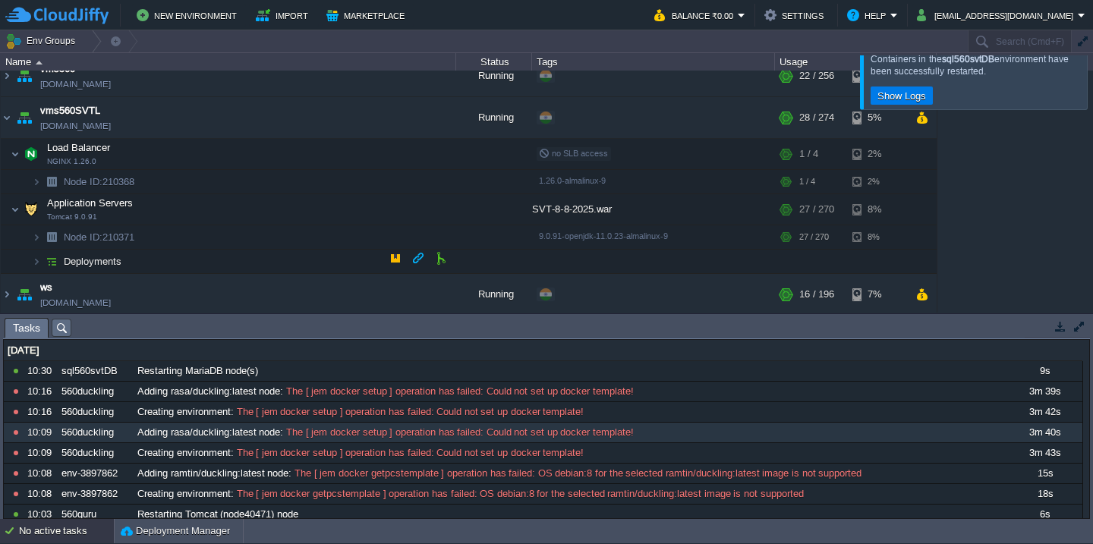
scroll to position [1410, 0]
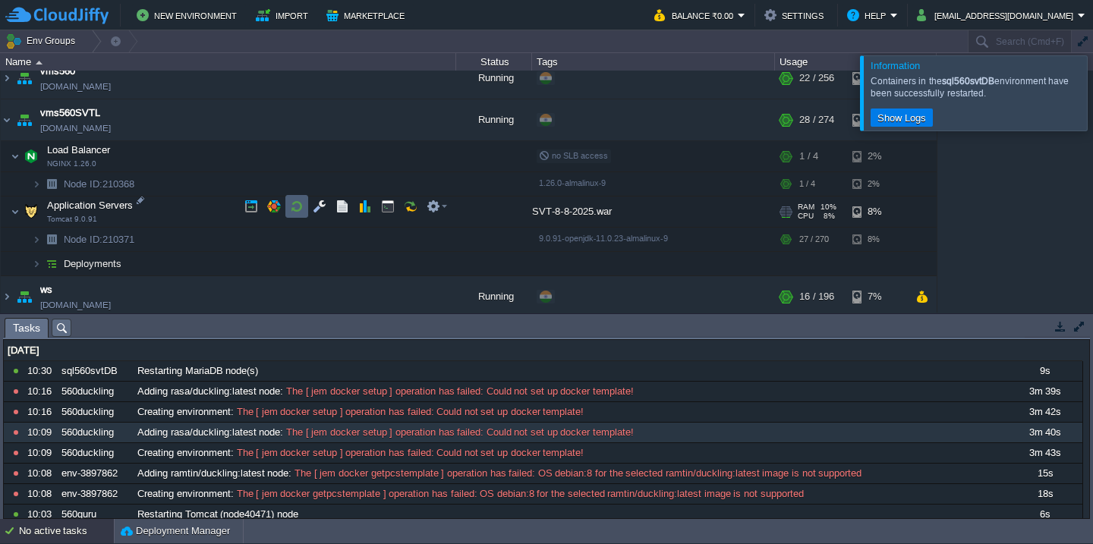
click at [306, 206] on td at bounding box center [296, 206] width 23 height 23
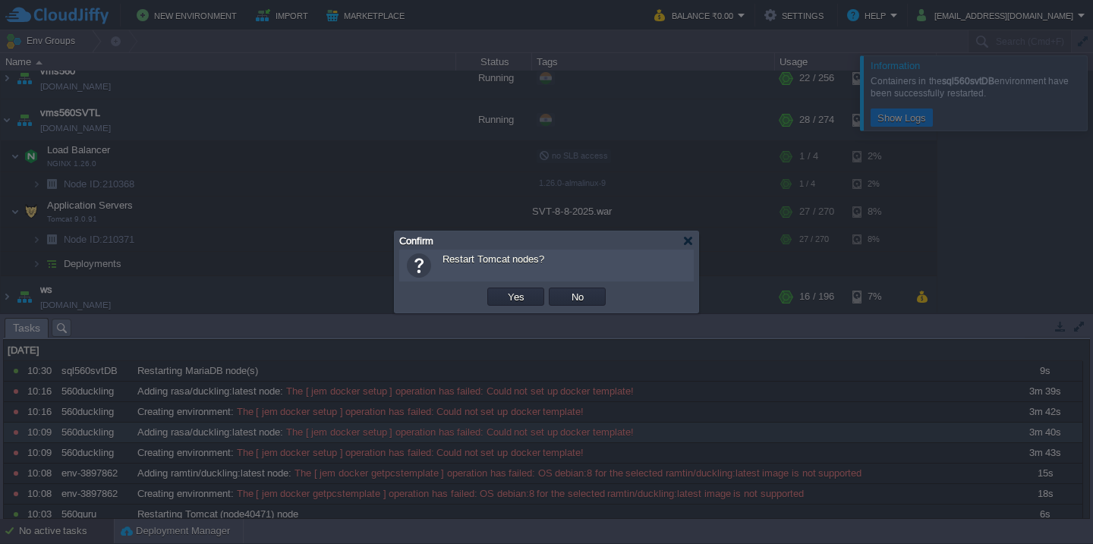
click at [503, 290] on button "Yes" at bounding box center [516, 297] width 26 height 14
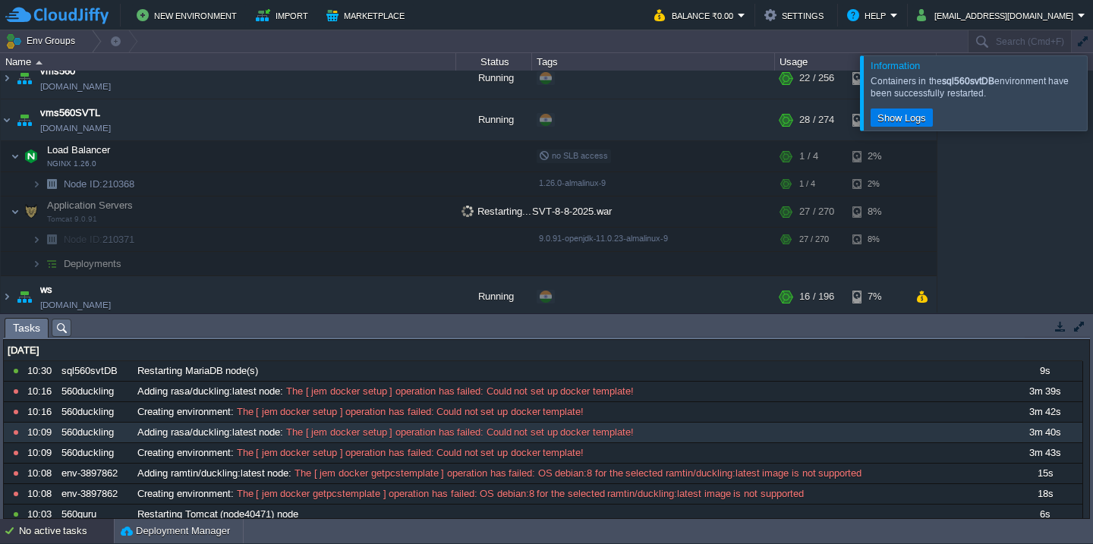
click at [1092, 99] on div at bounding box center [1111, 92] width 0 height 74
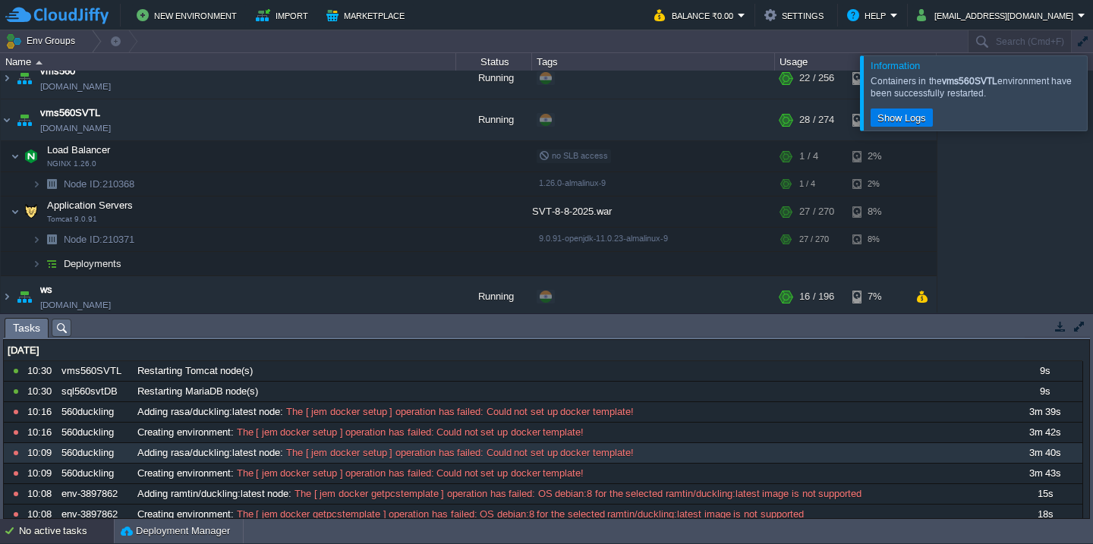
click at [1092, 99] on div at bounding box center [1111, 92] width 0 height 74
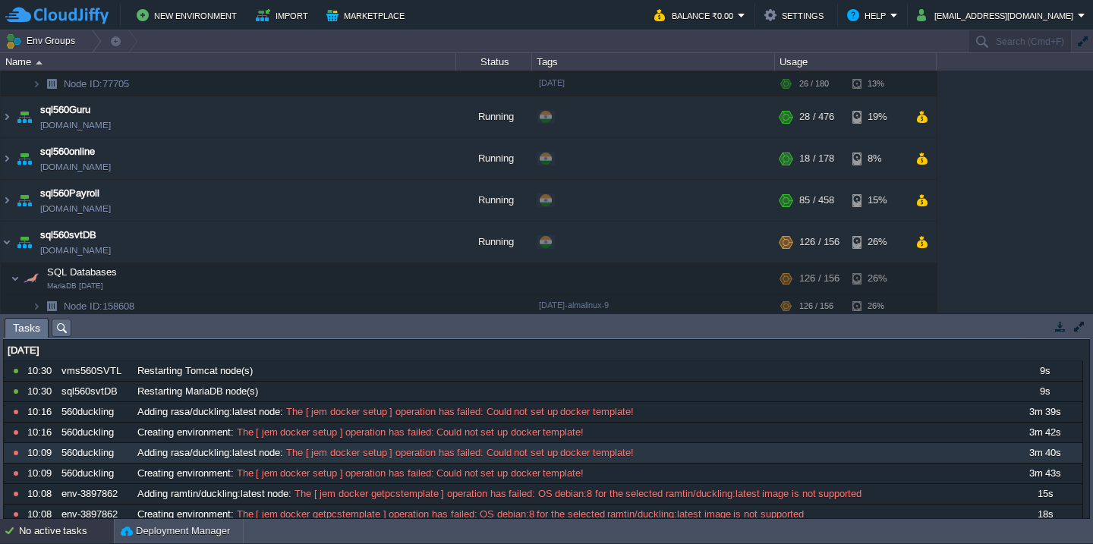
scroll to position [906, 0]
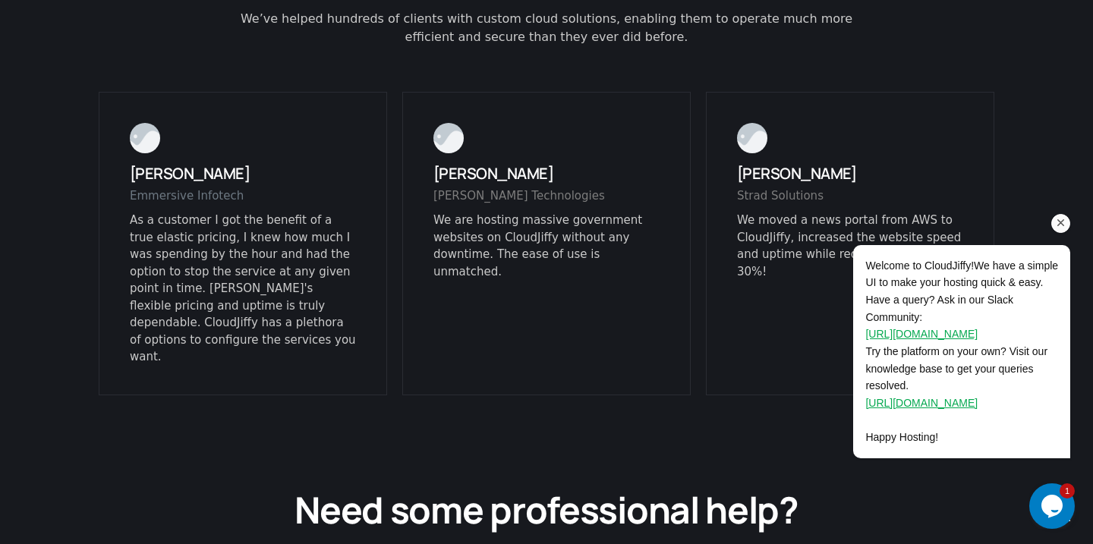
scroll to position [3761, 0]
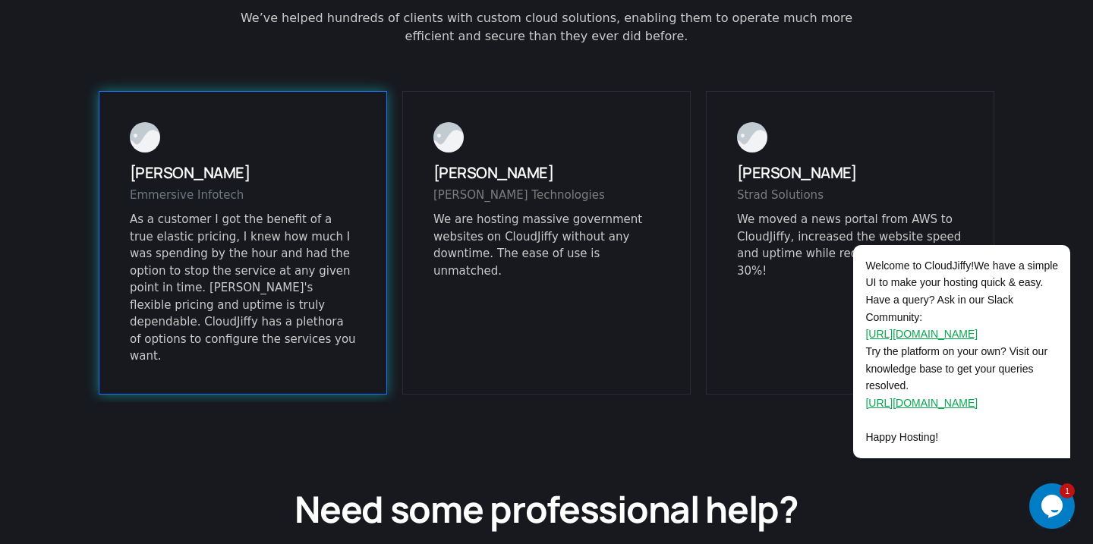
click at [200, 187] on div "Emmersive Infotech" at bounding box center [243, 199] width 226 height 25
click at [248, 237] on p "As a customer I got the benefit of a true elastic pricing, I knew how much I wa…" at bounding box center [243, 288] width 226 height 154
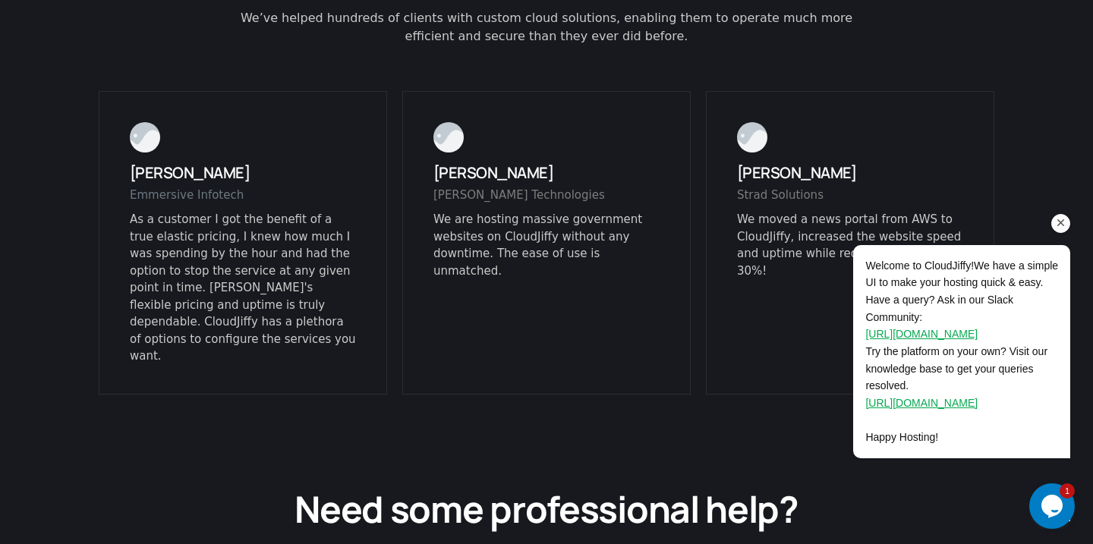
click at [1061, 220] on icon "Chat attention grabber" at bounding box center [1061, 223] width 14 height 14
